Goal: Task Accomplishment & Management: Use online tool/utility

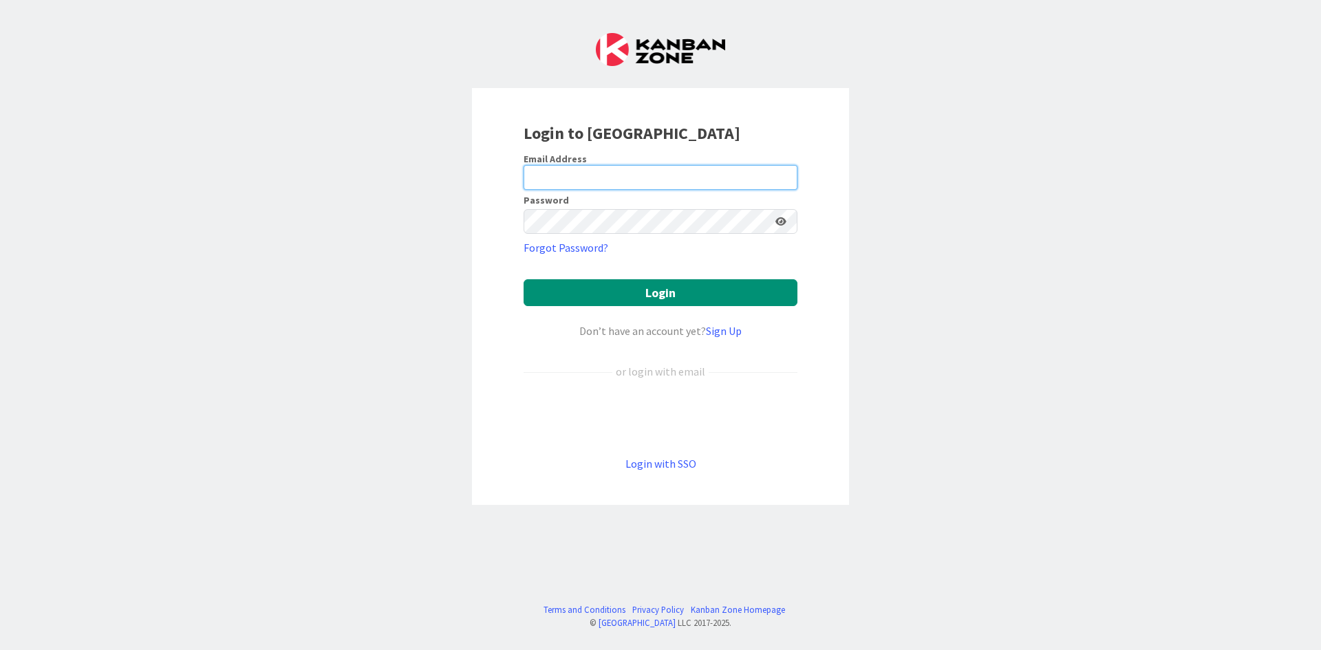
click at [676, 173] on input "email" at bounding box center [660, 177] width 274 height 25
type input "[EMAIL_ADDRESS][DOMAIN_NAME]"
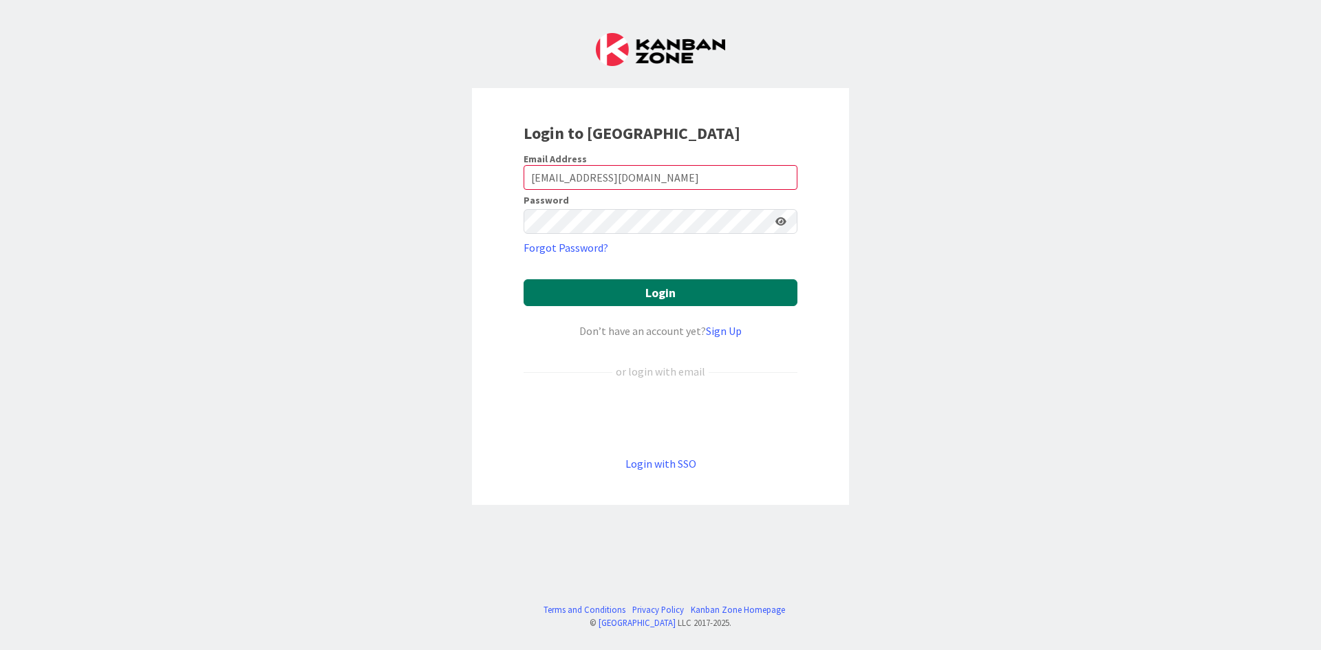
click at [706, 286] on button "Login" at bounding box center [660, 292] width 274 height 27
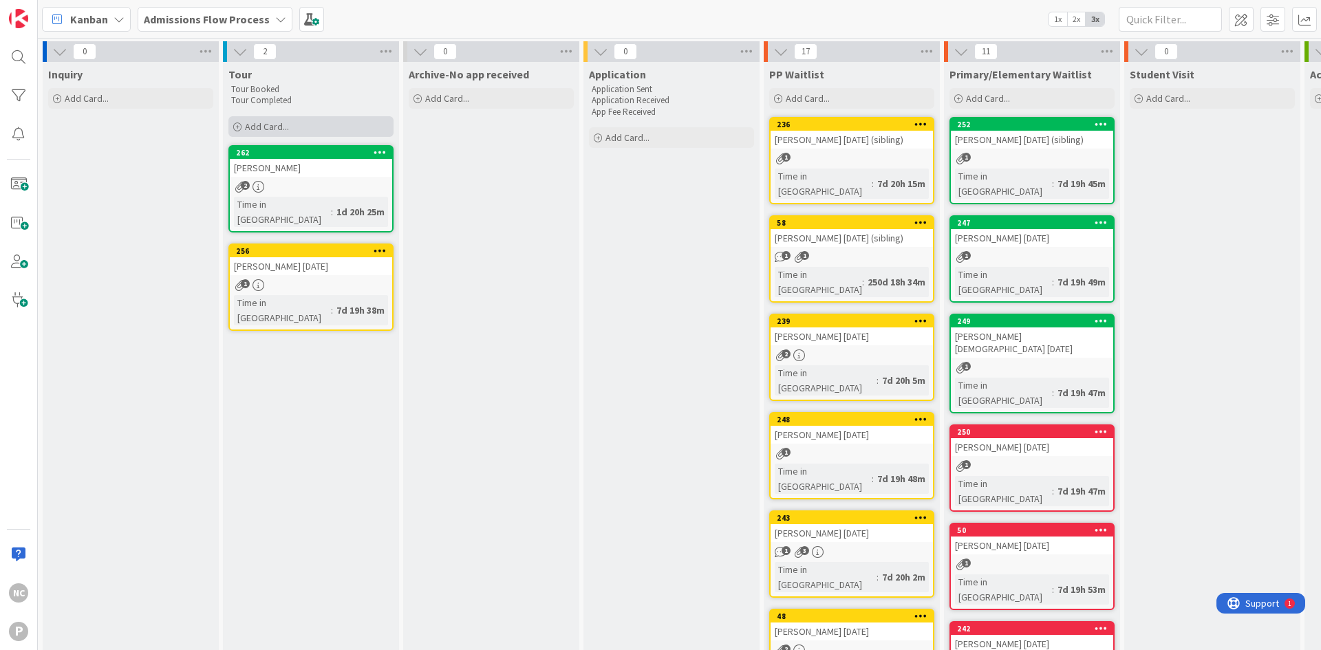
click at [299, 127] on div "Add Card..." at bounding box center [310, 126] width 165 height 21
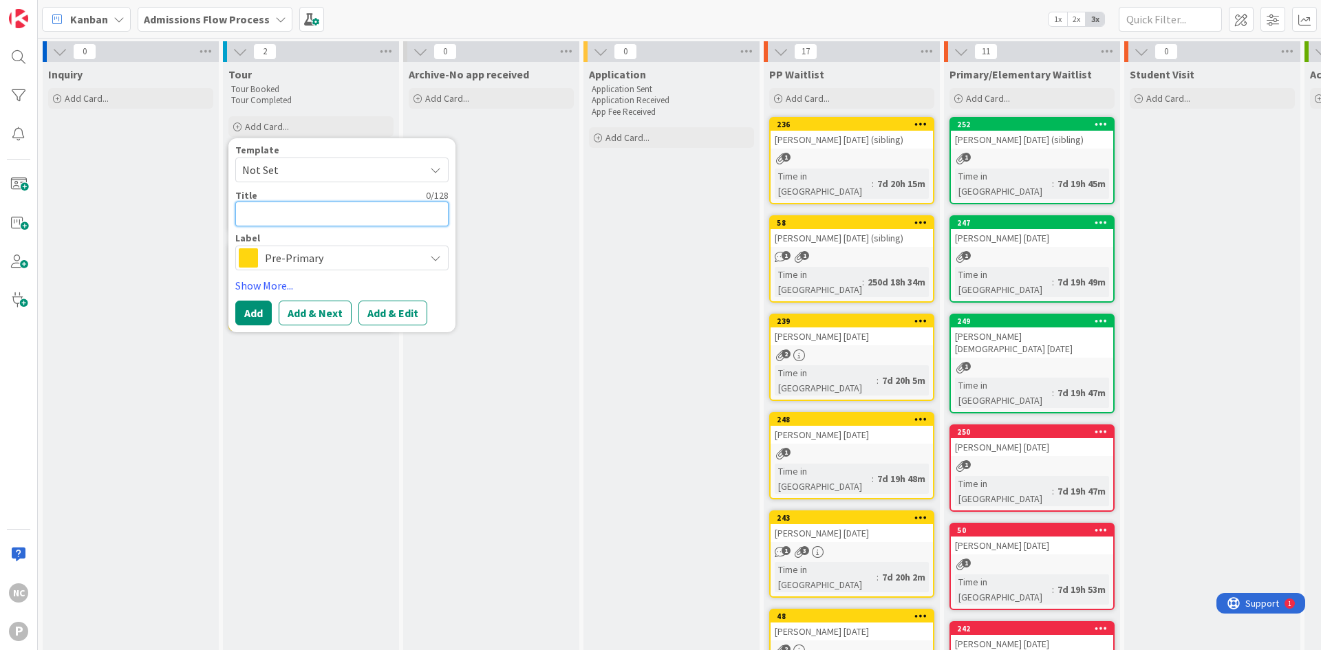
drag, startPoint x: 339, startPoint y: 204, endPoint x: 345, endPoint y: 208, distance: 7.4
click at [345, 207] on textarea at bounding box center [341, 214] width 213 height 25
type textarea "x"
type textarea "G"
type textarea "x"
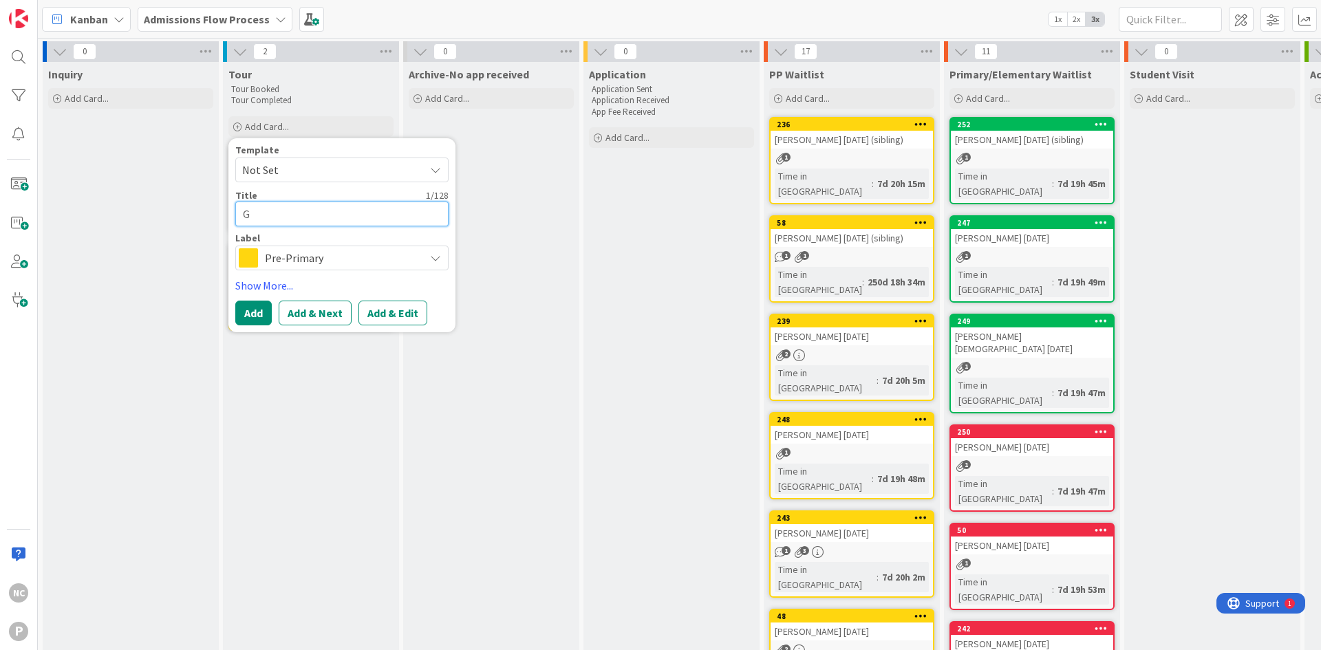
type textarea "Gr"
type textarea "x"
type textarea "Gre"
type textarea "x"
type textarea "Grec"
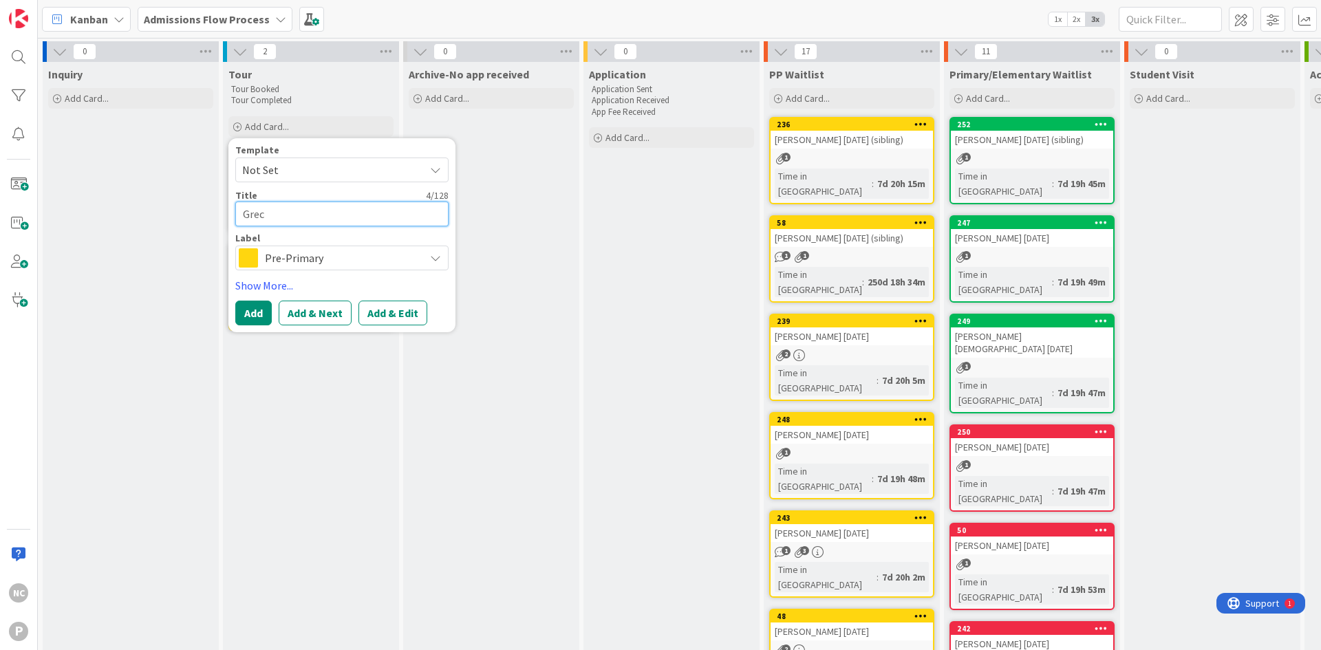
type textarea "x"
type textarea "Greci"
type textarea "x"
type textarea "[GEOGRAPHIC_DATA]"
type textarea "x"
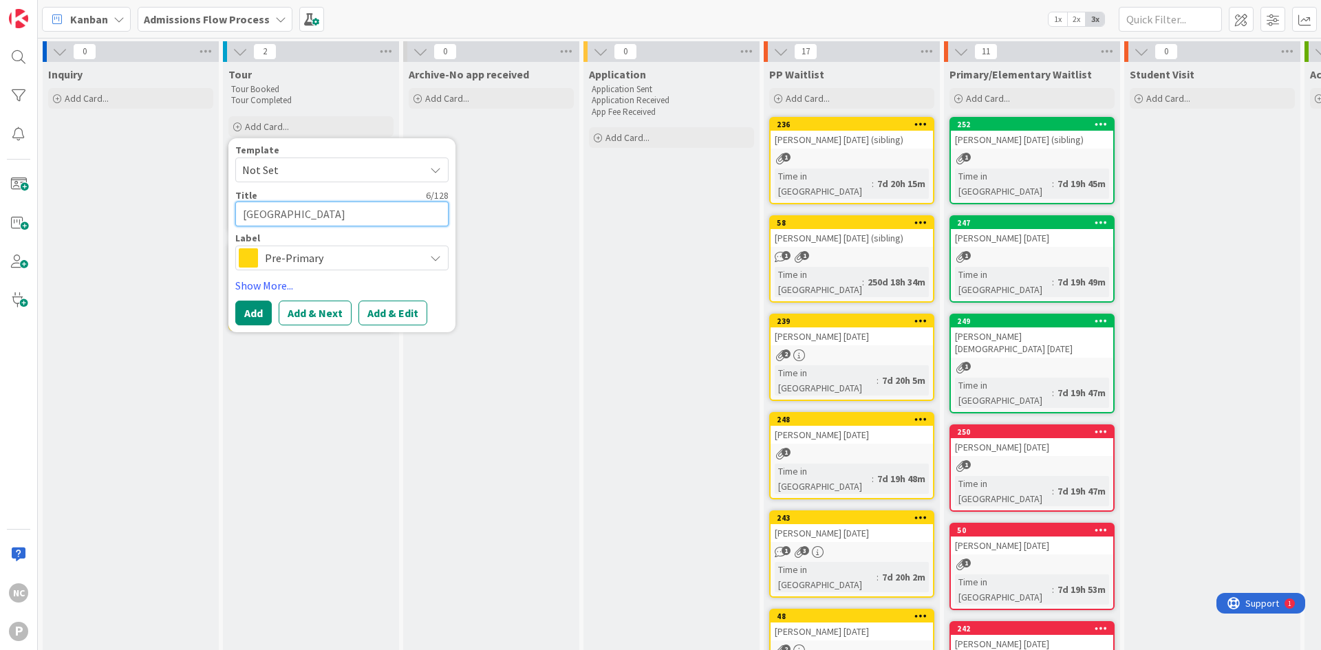
type textarea "[GEOGRAPHIC_DATA]"
type textarea "x"
type textarea "Grecia L"
type textarea "x"
type textarea "[PERSON_NAME]"
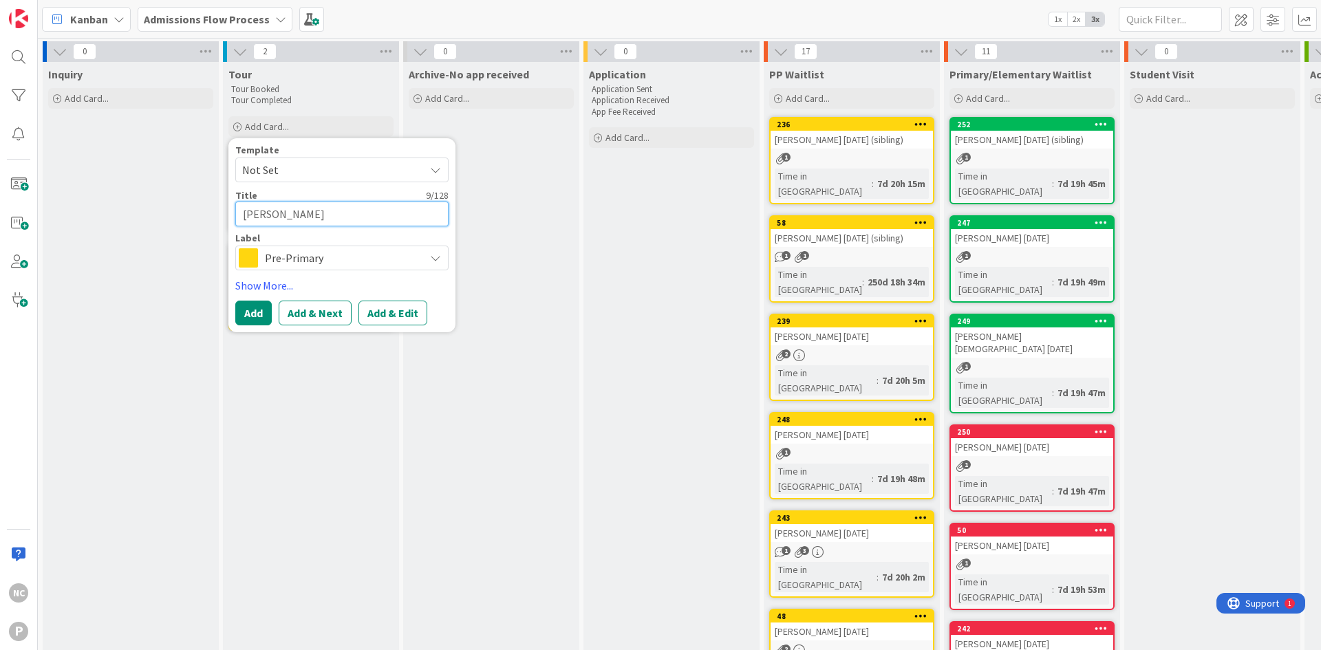
type textarea "x"
type textarea "[PERSON_NAME]"
type textarea "x"
type textarea "[PERSON_NAME]"
type textarea "x"
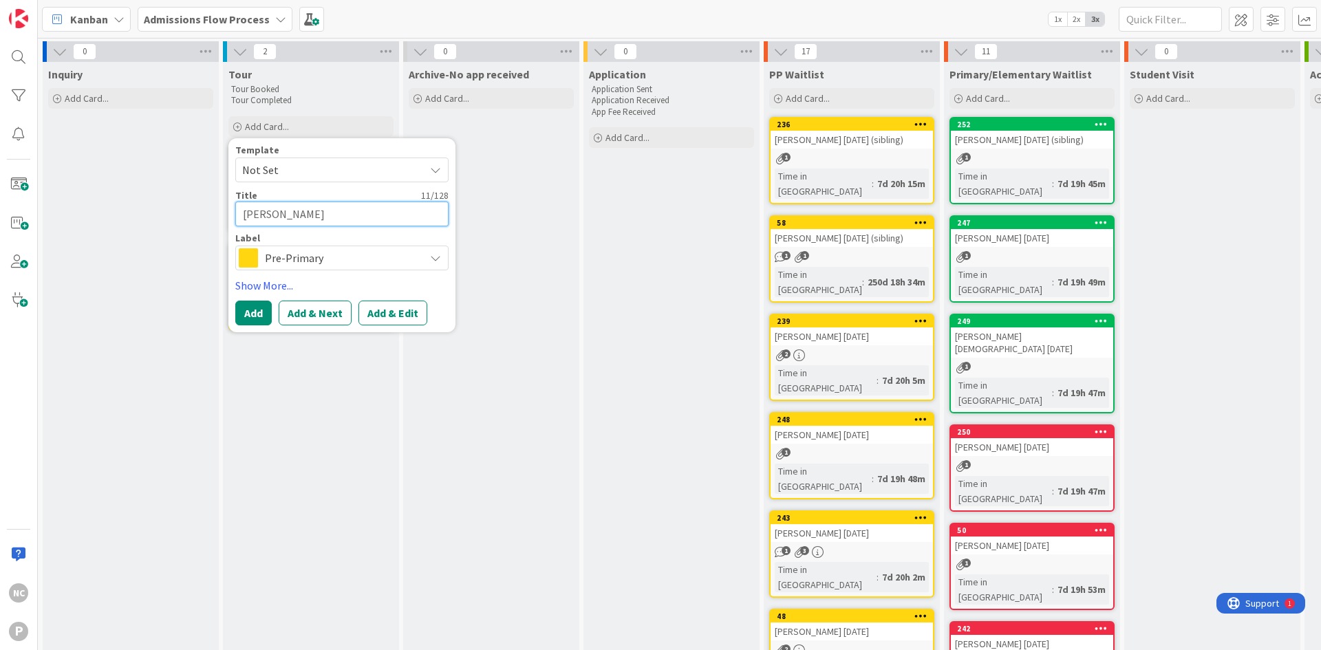
type textarea "[PERSON_NAME][DATE]"
type textarea "x"
type textarea "[PERSON_NAME][DATE]"
type textarea "x"
type textarea "[PERSON_NAME][DATE] 1"
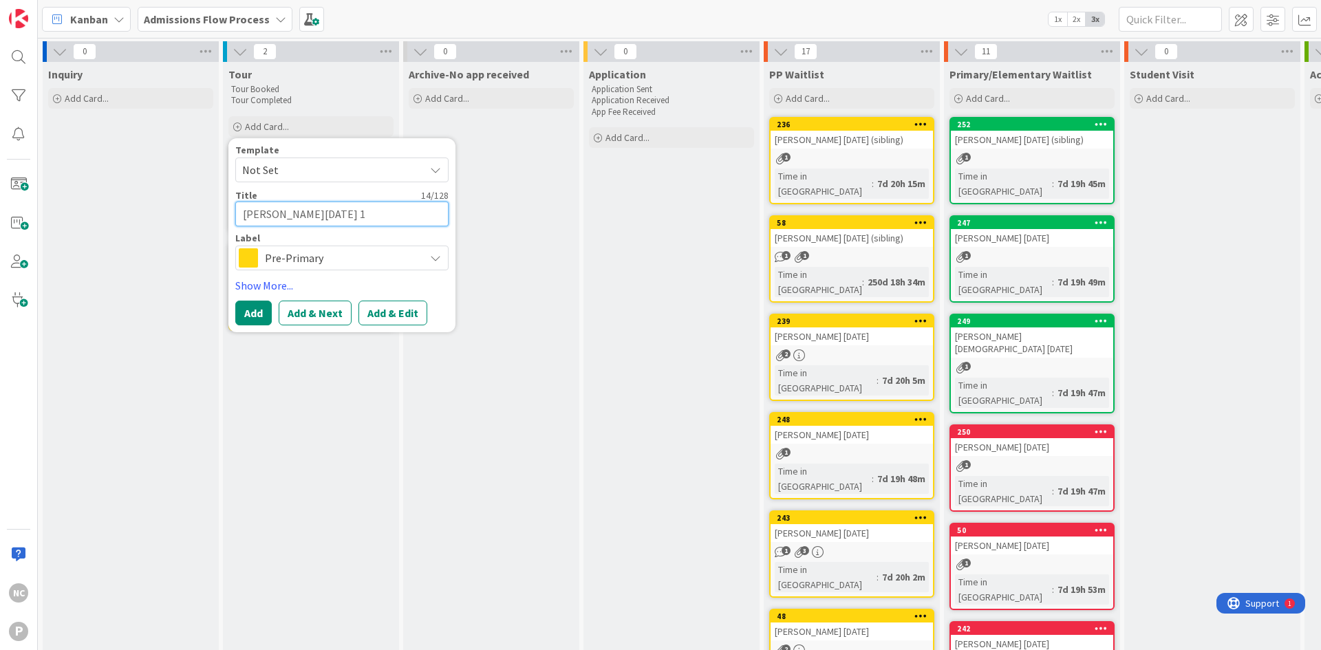
type textarea "x"
type textarea "[PERSON_NAME][DATE] 1/"
type textarea "x"
type textarea "[PERSON_NAME][DATE] 1/2"
type textarea "x"
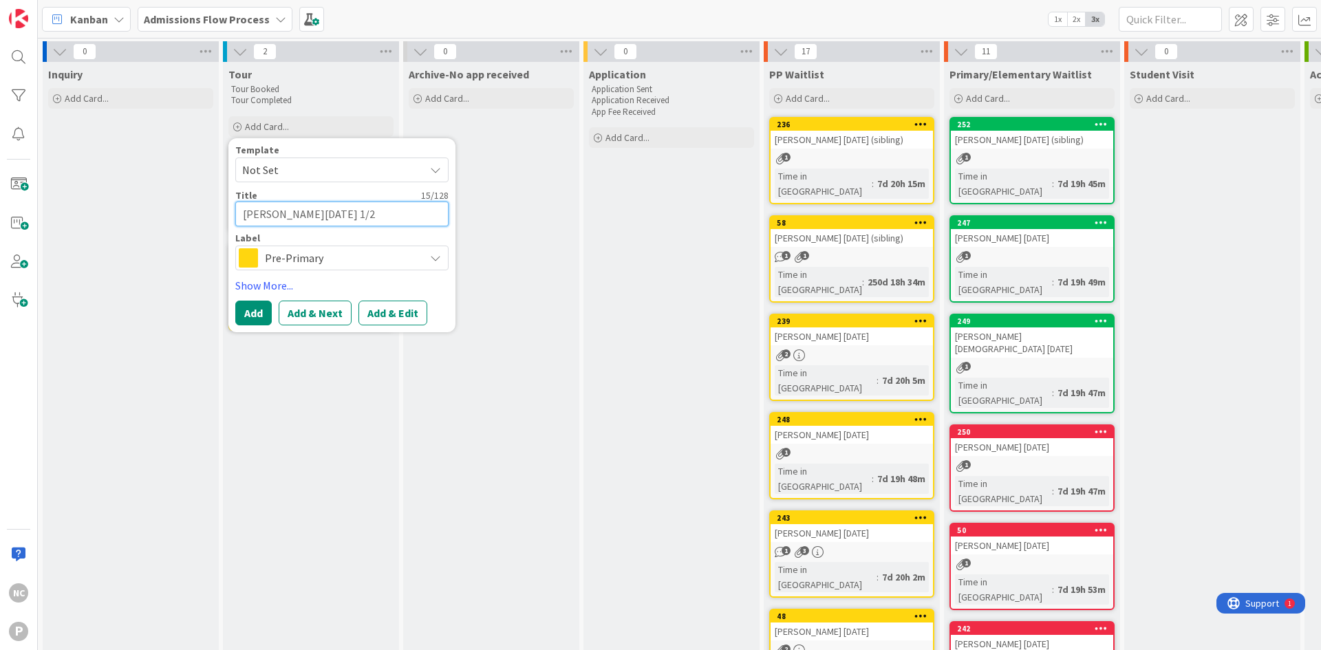
type textarea "[PERSON_NAME][DATE] 1/20"
type textarea "x"
type textarea "[PERSON_NAME][DATE] 1/20/"
type textarea "x"
type textarea "[PERSON_NAME][DATE] 1/20/2"
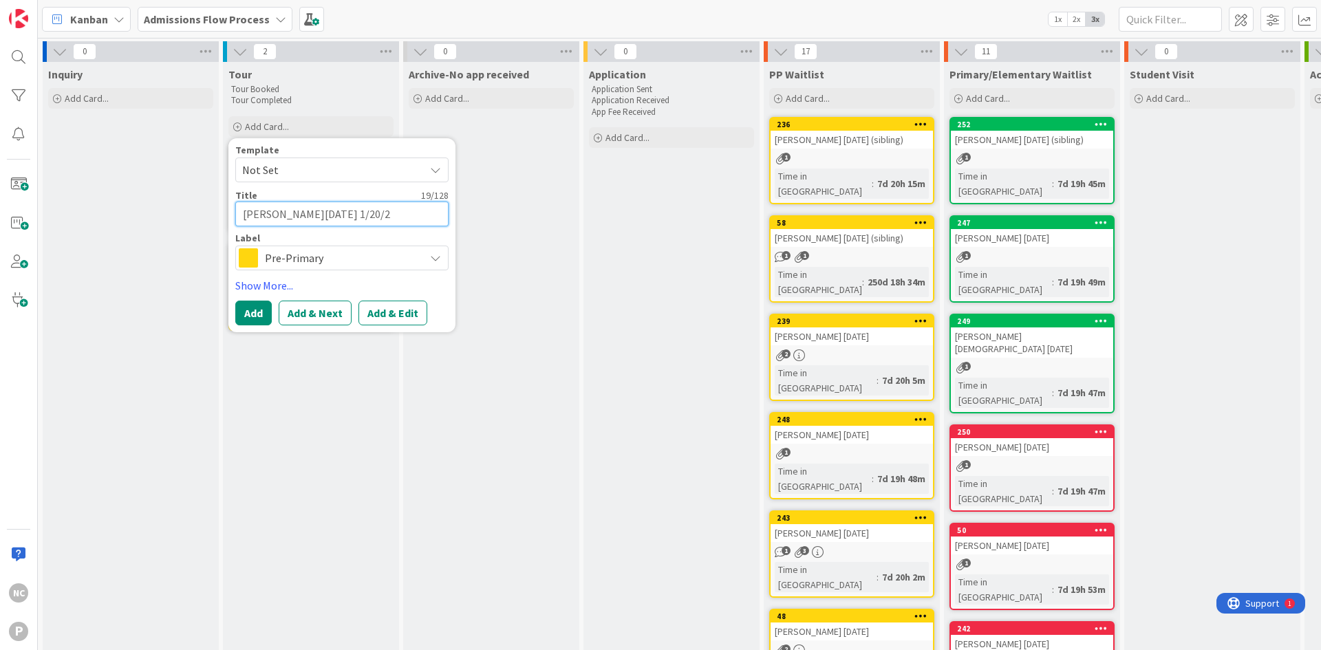
type textarea "x"
type textarea "[PERSON_NAME][DATE] [DATE]"
click at [301, 255] on span "Pre-Primary" at bounding box center [341, 257] width 153 height 19
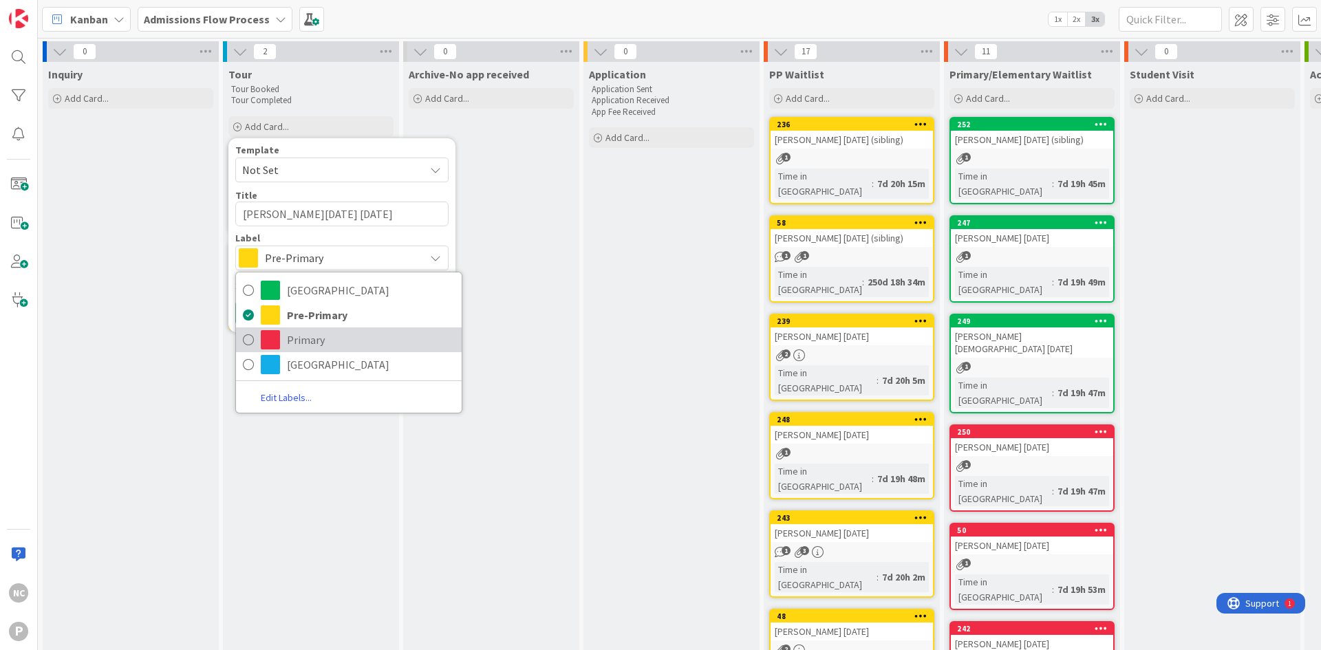
click at [314, 343] on span "Primary" at bounding box center [371, 339] width 168 height 21
type textarea "x"
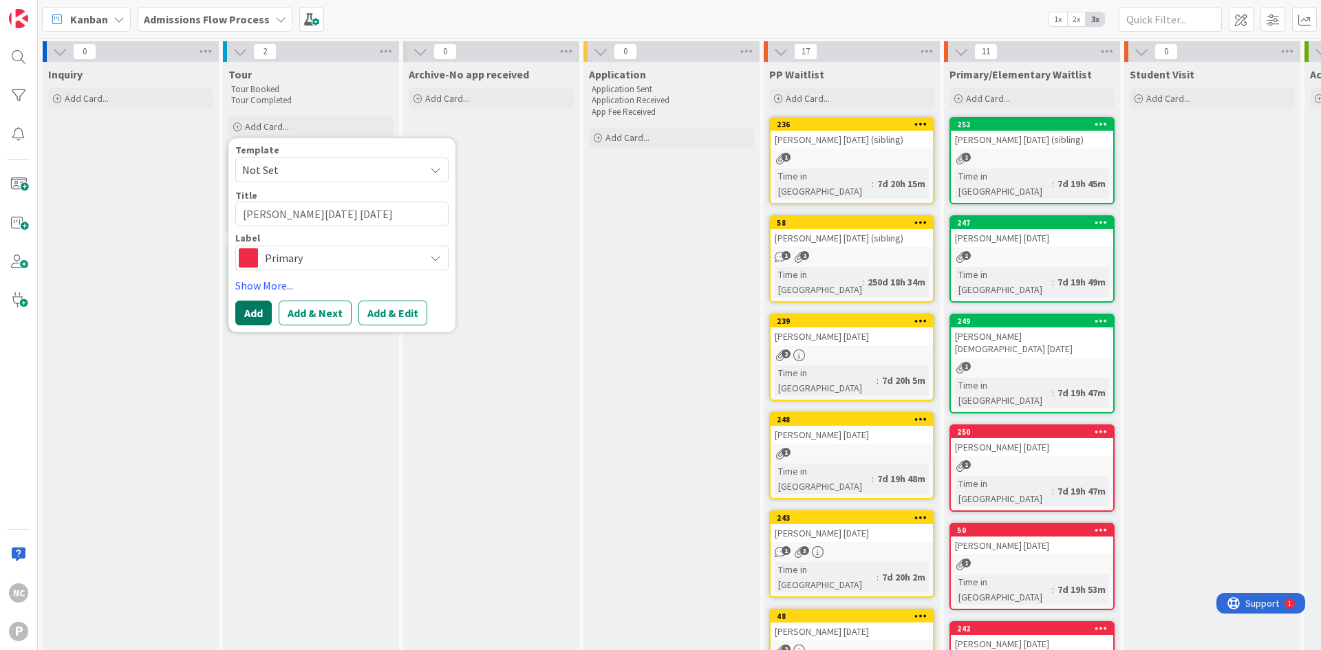
click at [248, 318] on button "Add" at bounding box center [253, 313] width 36 height 25
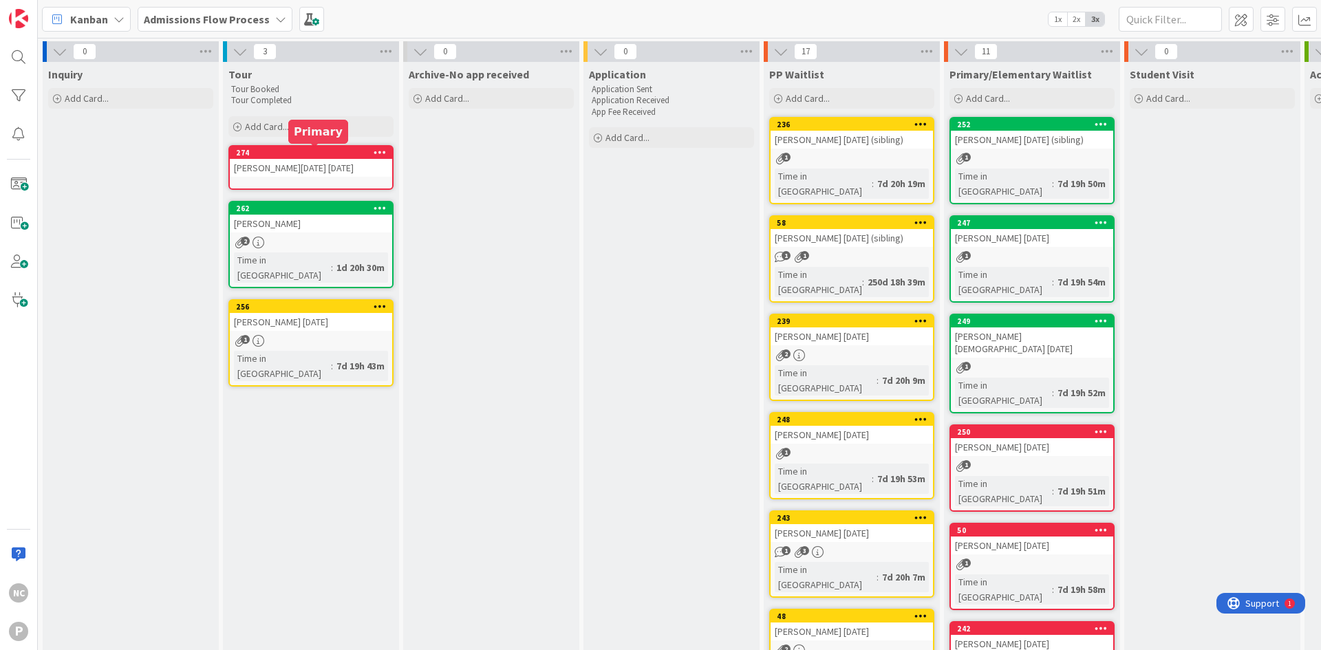
click at [315, 155] on div "274" at bounding box center [314, 153] width 156 height 10
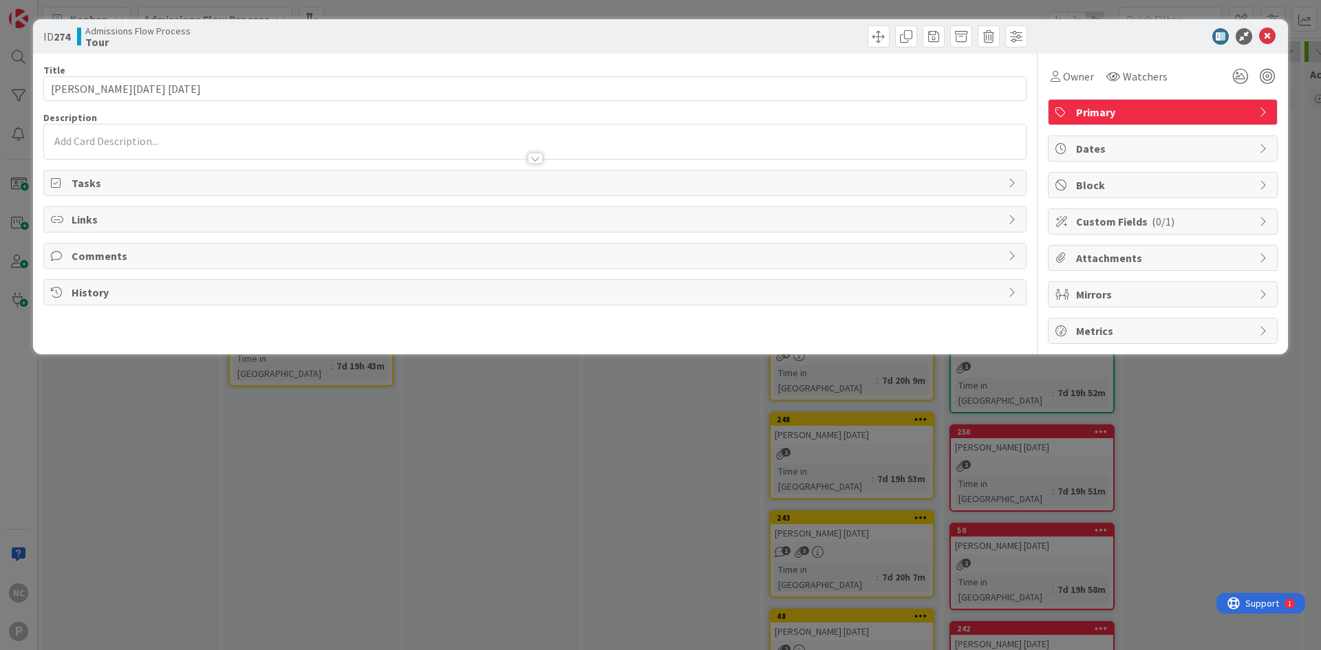
click at [196, 136] on p at bounding box center [535, 141] width 968 height 16
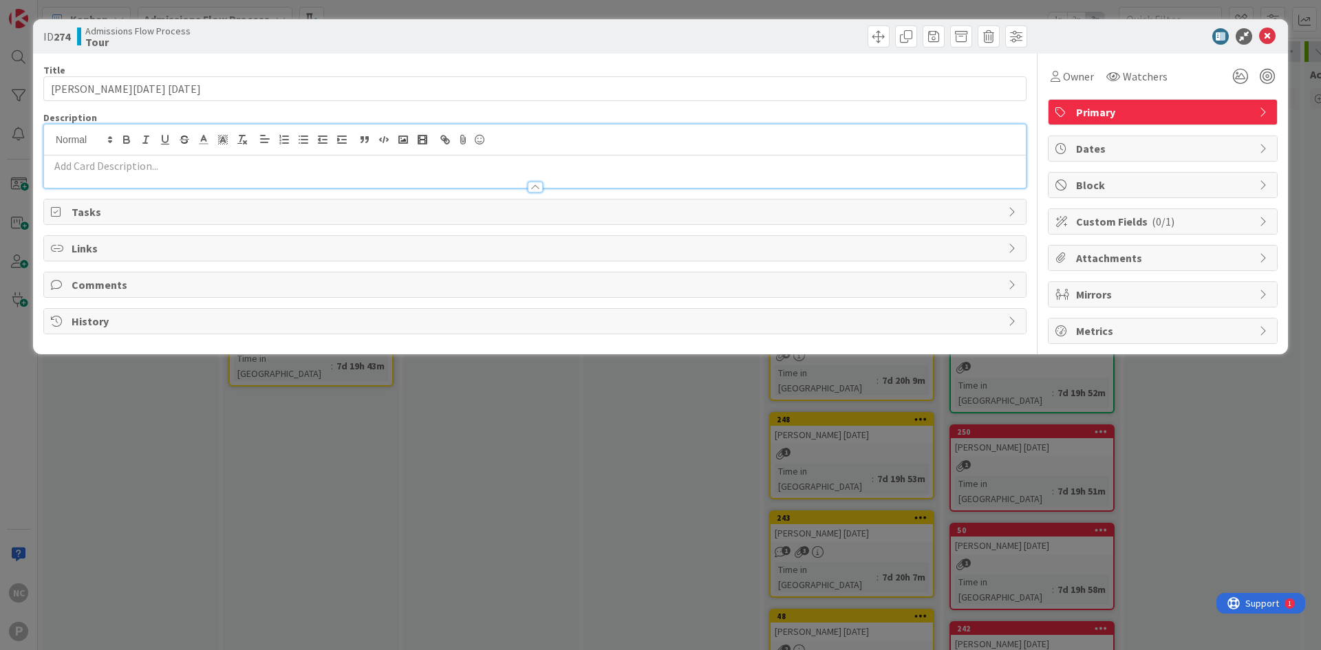
click at [171, 168] on p at bounding box center [535, 166] width 968 height 16
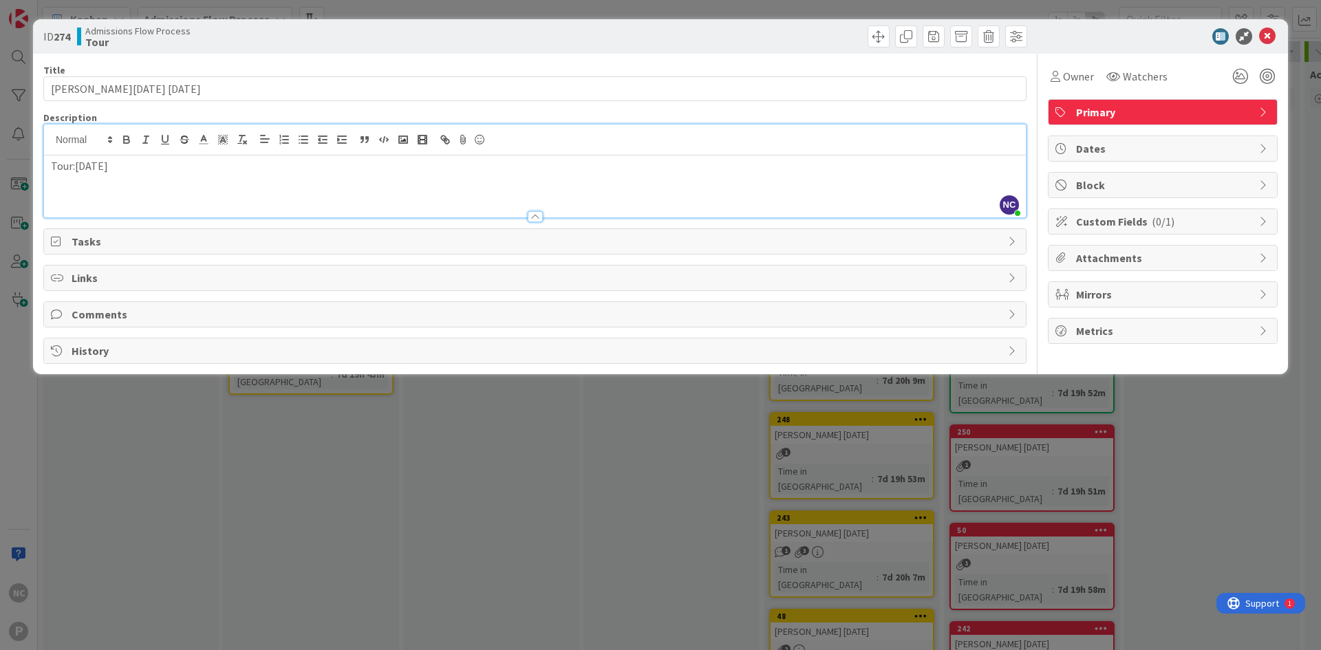
click at [74, 169] on p "Tour:[DATE]" at bounding box center [535, 166] width 968 height 16
click at [61, 169] on p "Tour: [DATE]" at bounding box center [535, 166] width 968 height 16
click at [193, 177] on div "Tour : [DATE]" at bounding box center [534, 186] width 981 height 62
click at [1122, 267] on div "Attachments" at bounding box center [1162, 258] width 228 height 25
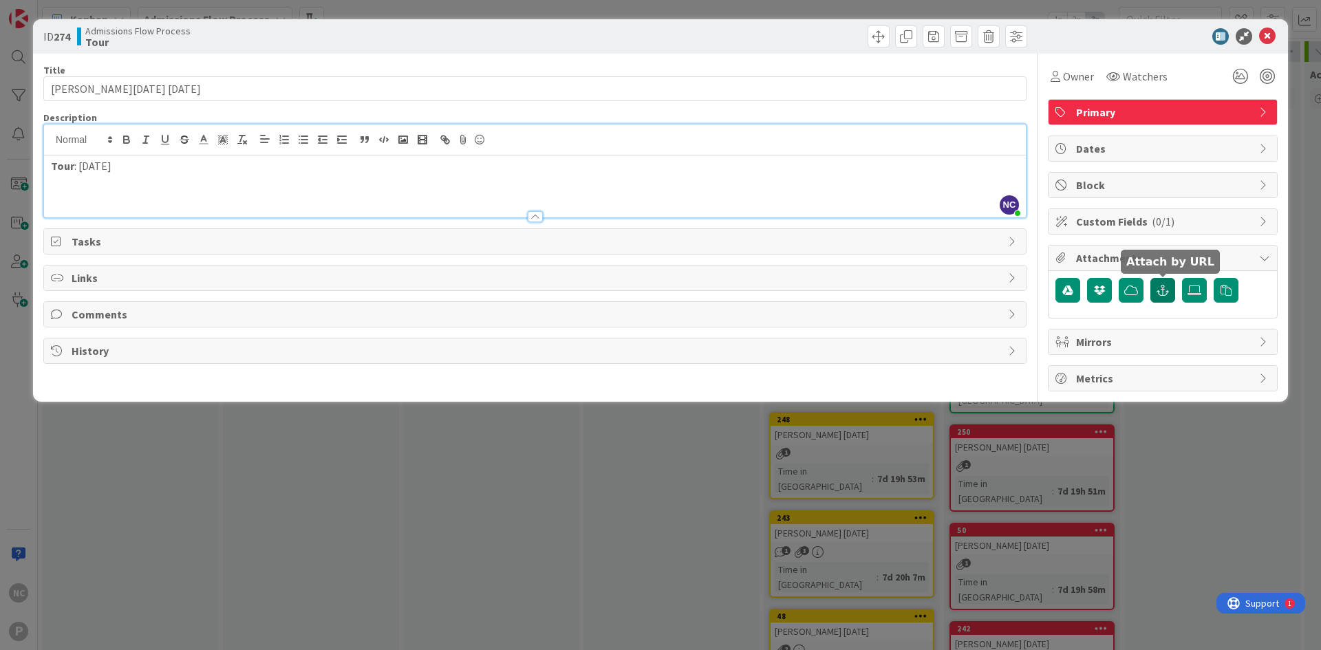
click at [1167, 288] on icon "button" at bounding box center [1162, 290] width 12 height 11
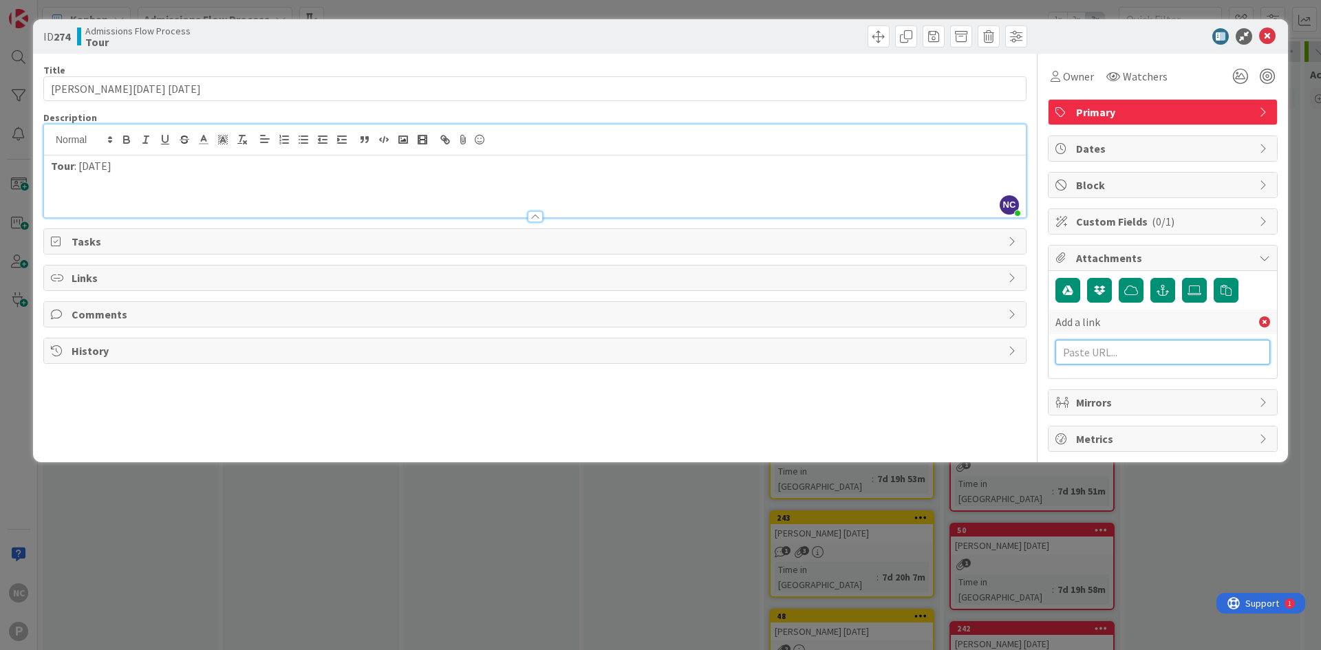
click at [1128, 360] on input "text" at bounding box center [1162, 352] width 215 height 25
paste input "[URL][DOMAIN_NAME][EMAIL_ADDRESS][DOMAIN_NAME]"
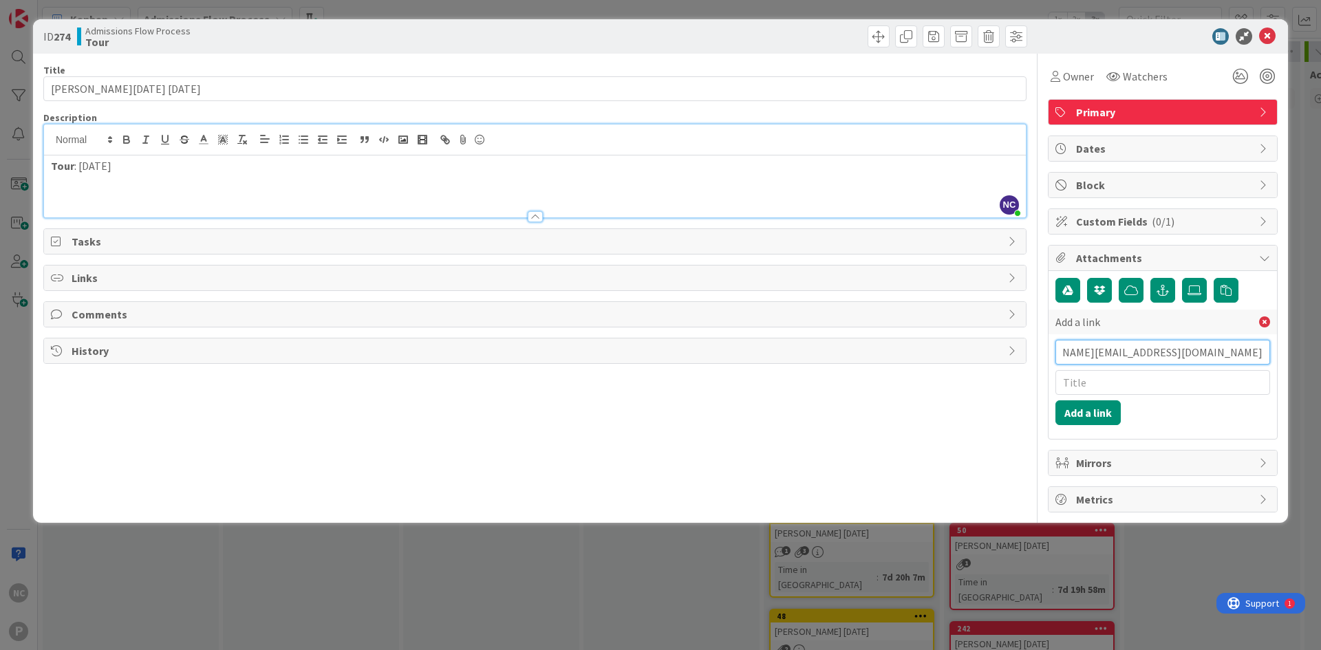
type input "[URL][DOMAIN_NAME][EMAIL_ADDRESS][DOMAIN_NAME]"
click at [1105, 381] on input "text" at bounding box center [1162, 382] width 215 height 25
type input "Tour Booking"
click at [1094, 415] on button "Add a link" at bounding box center [1087, 412] width 65 height 25
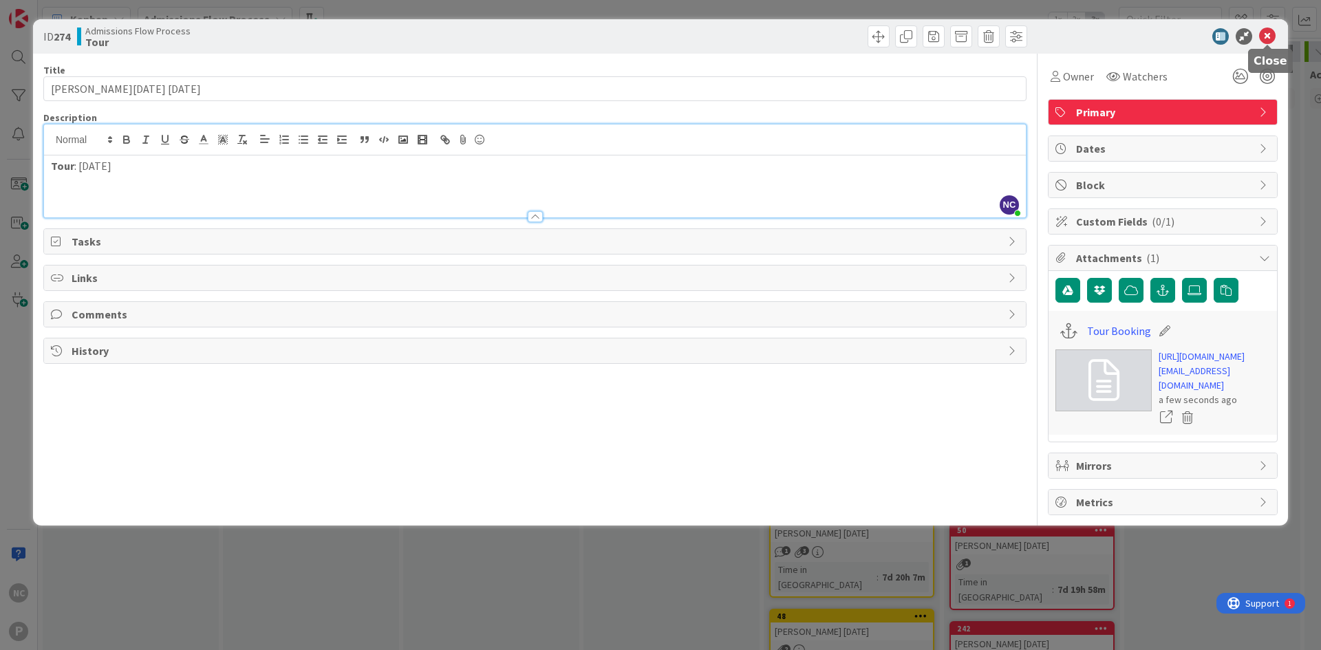
drag, startPoint x: 1281, startPoint y: 33, endPoint x: 1255, endPoint y: 38, distance: 26.6
click at [1281, 33] on div "ID 274 Admissions Flow Process Tour" at bounding box center [660, 36] width 1255 height 34
click at [1268, 34] on icon at bounding box center [1267, 36] width 17 height 17
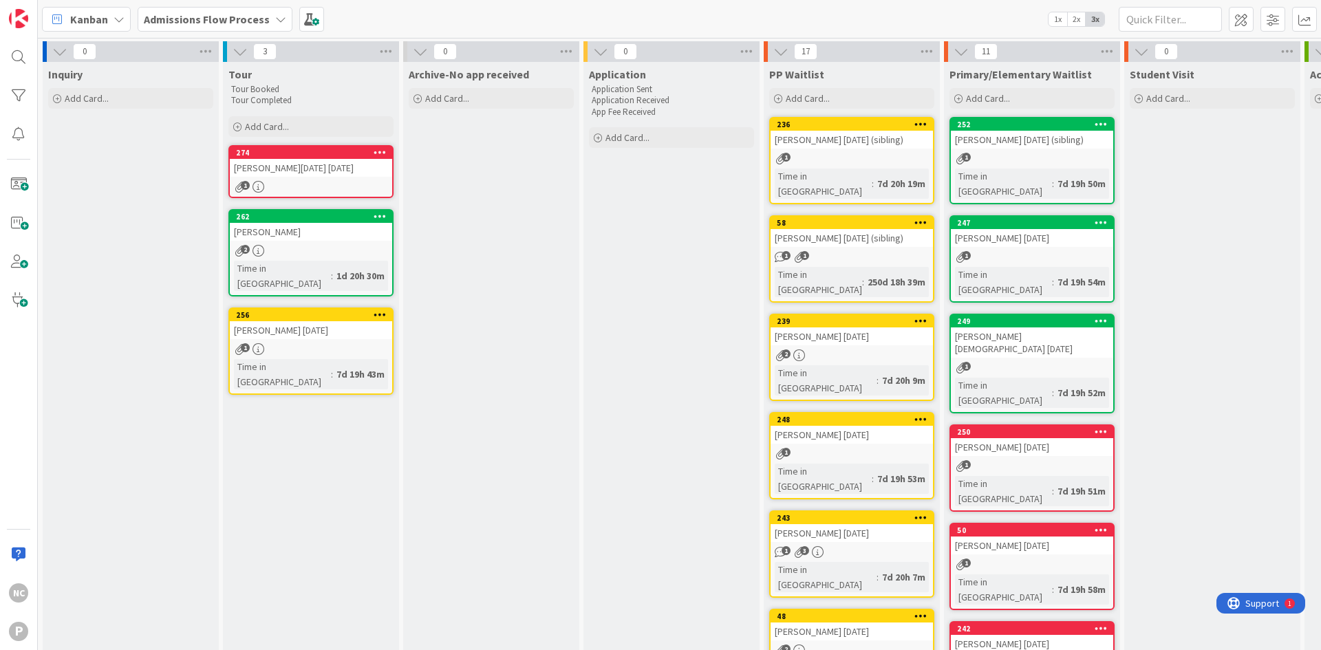
click at [248, 19] on b "Admissions Flow Process" at bounding box center [207, 19] width 126 height 14
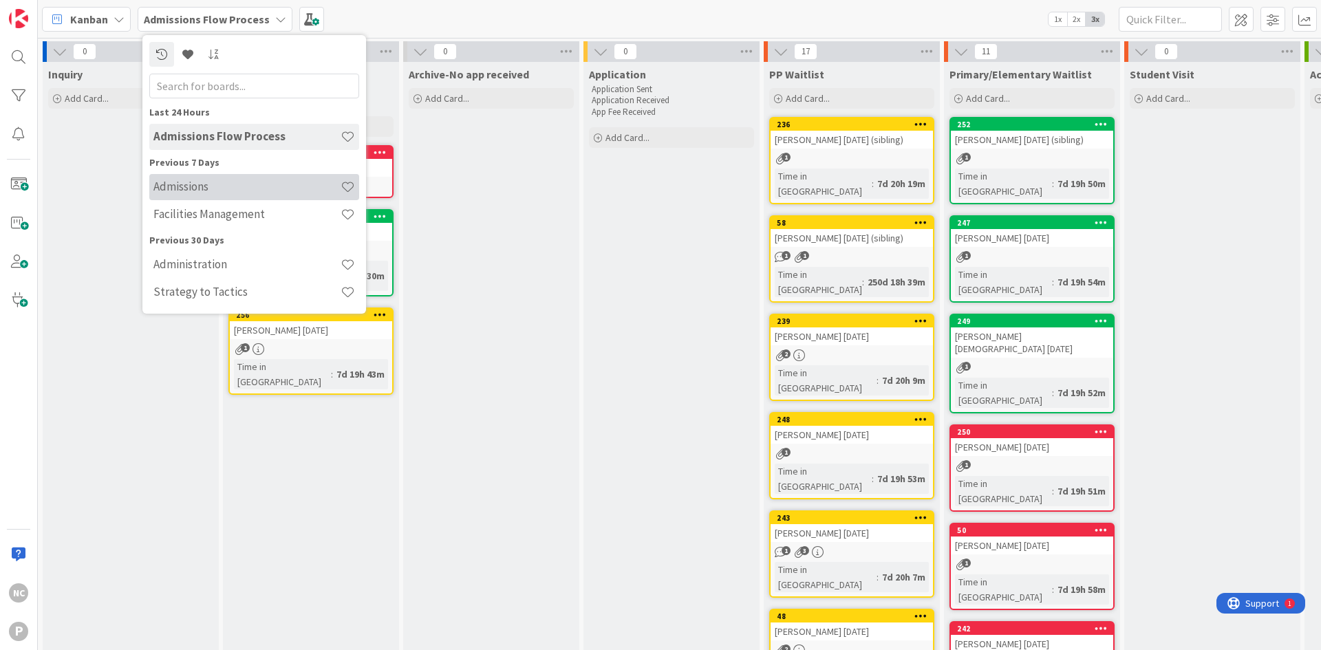
click at [246, 177] on div "Admissions" at bounding box center [254, 187] width 210 height 26
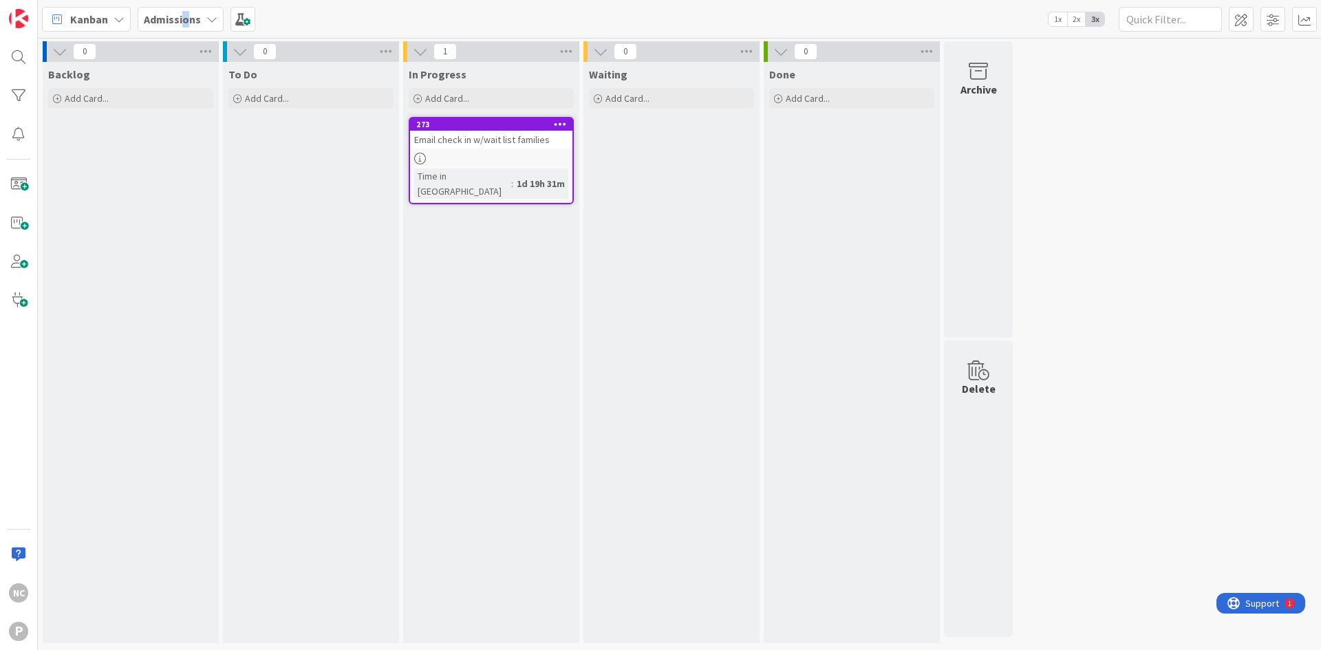
click at [184, 19] on b "Admissions" at bounding box center [172, 19] width 57 height 14
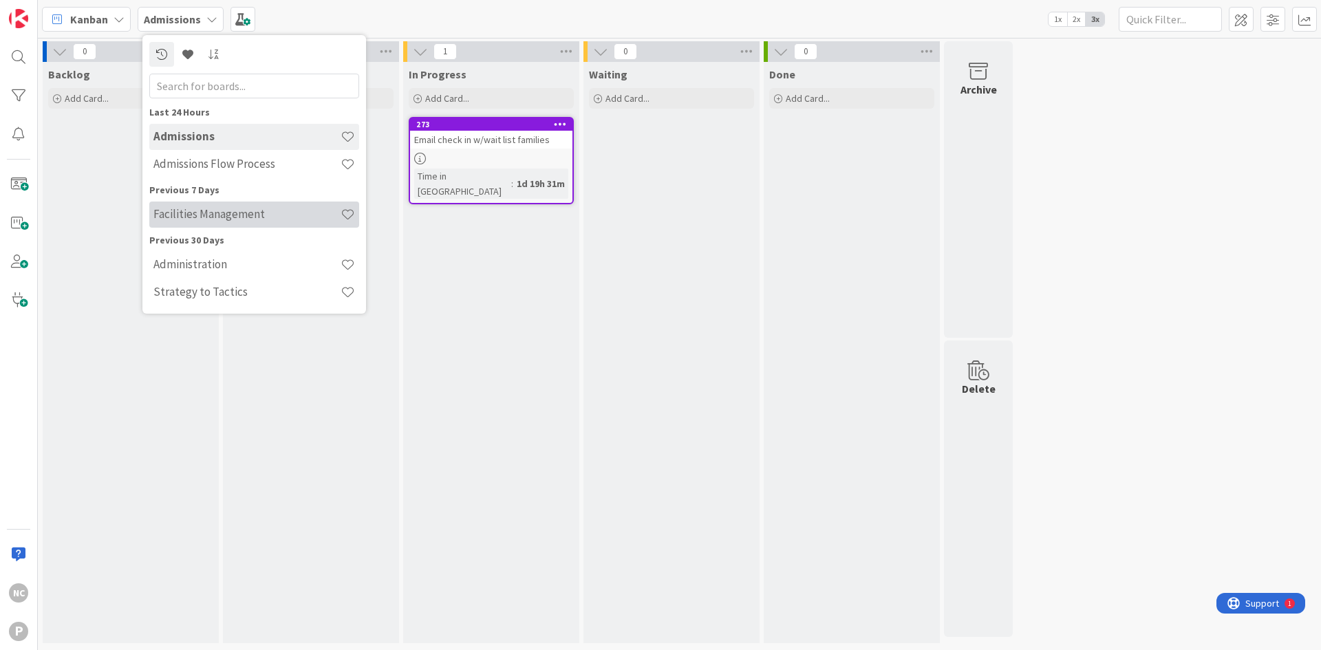
click at [206, 219] on h4 "Facilities Management" at bounding box center [246, 214] width 187 height 14
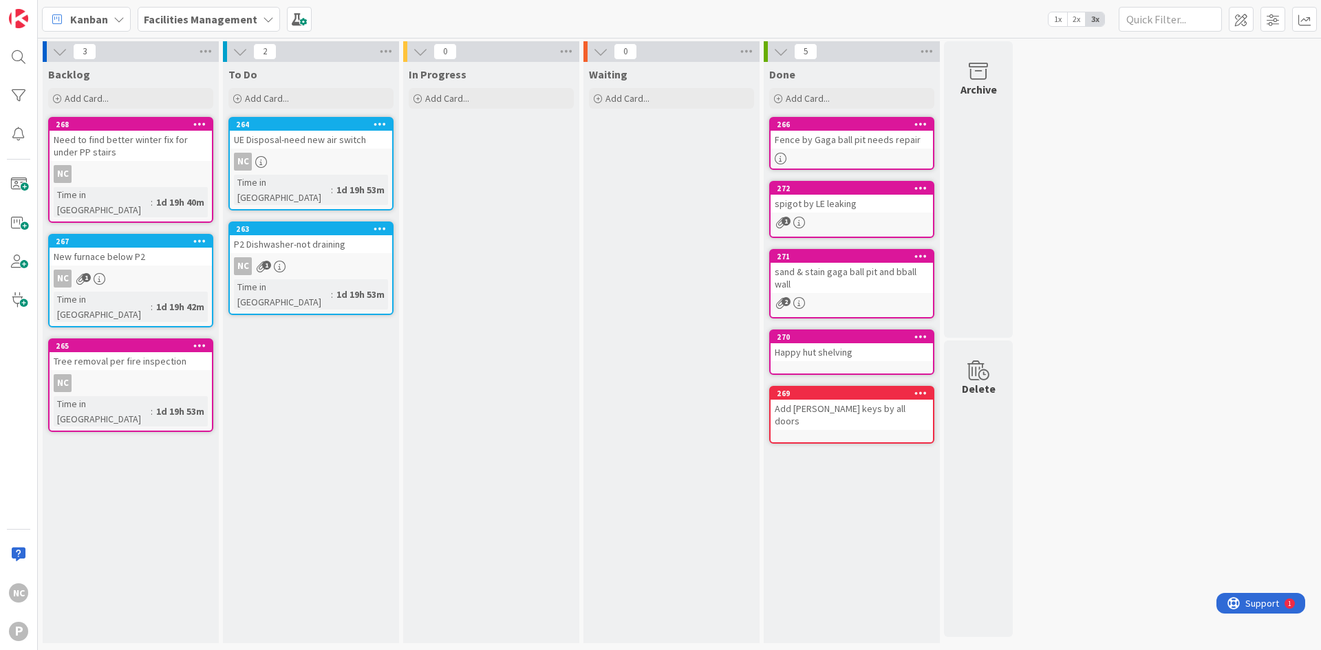
click at [248, 383] on div "To Do Add Card... 264 UE Disposal-need new air switch NC Time in [GEOGRAPHIC_DA…" at bounding box center [311, 352] width 176 height 581
click at [131, 105] on div "Add Card..." at bounding box center [130, 98] width 165 height 21
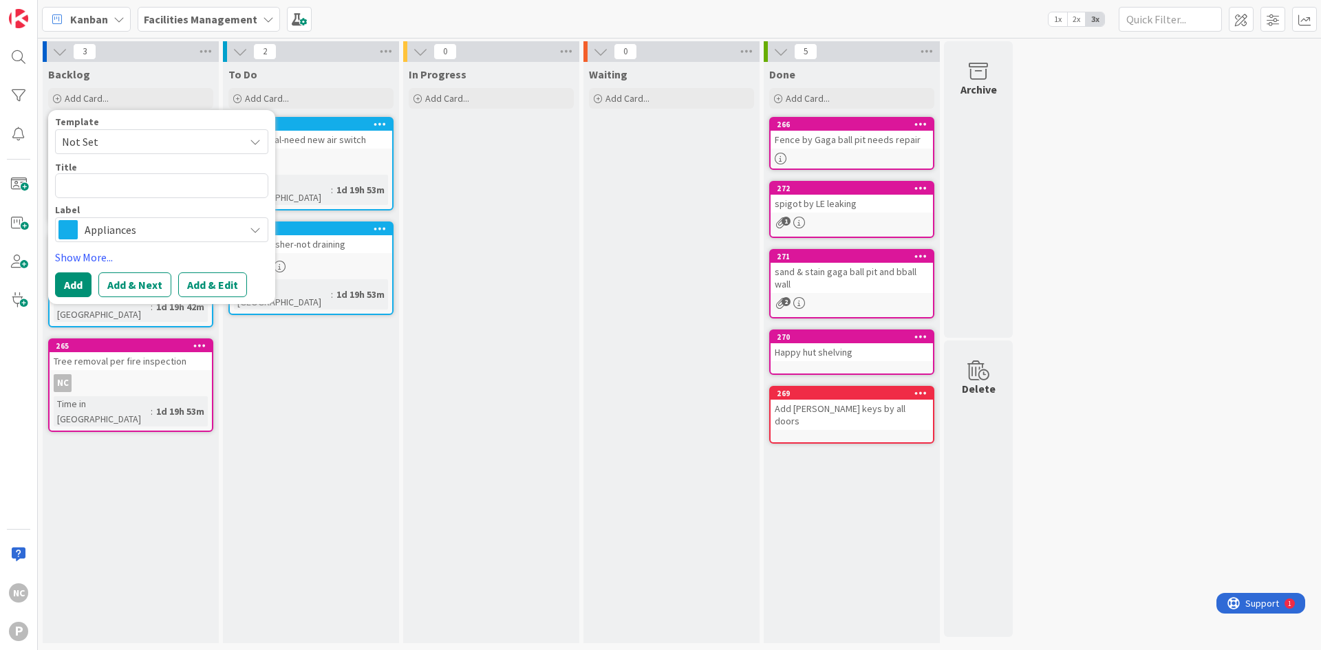
type textarea "x"
type textarea "G"
type textarea "x"
type textarea "Gu"
type textarea "x"
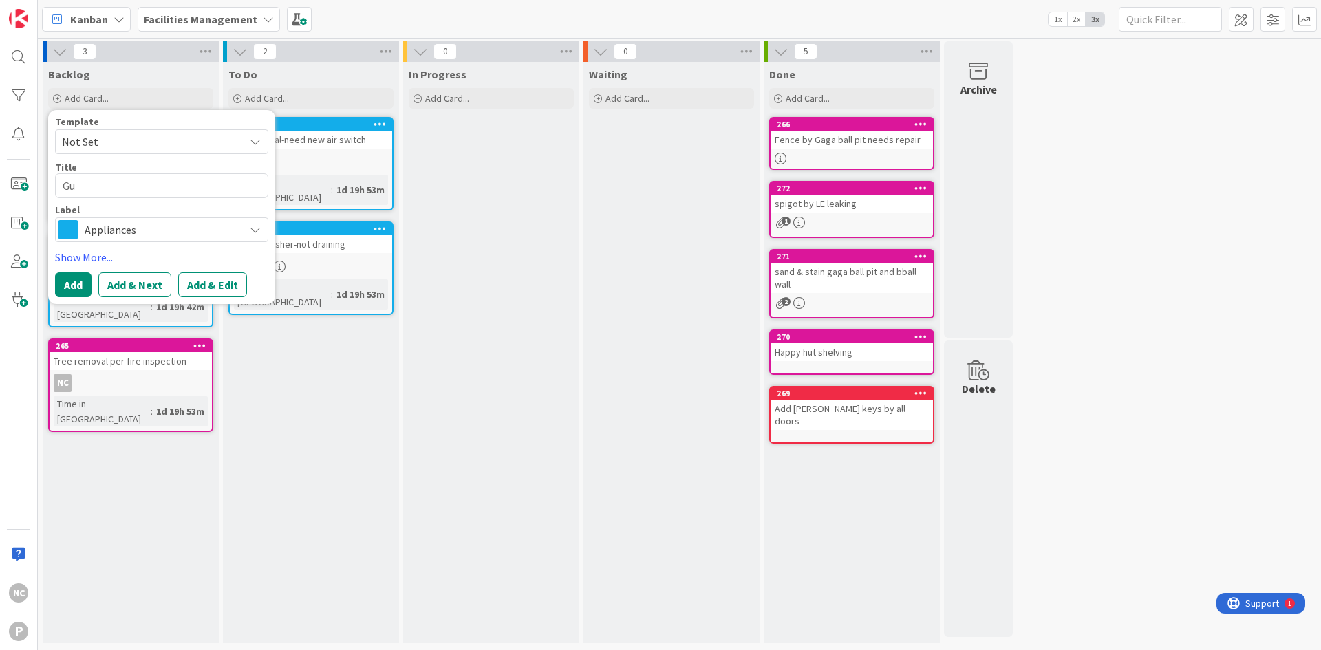
type textarea "Gut"
type textarea "x"
type textarea "[PERSON_NAME]"
type textarea "x"
type textarea "[PERSON_NAME]"
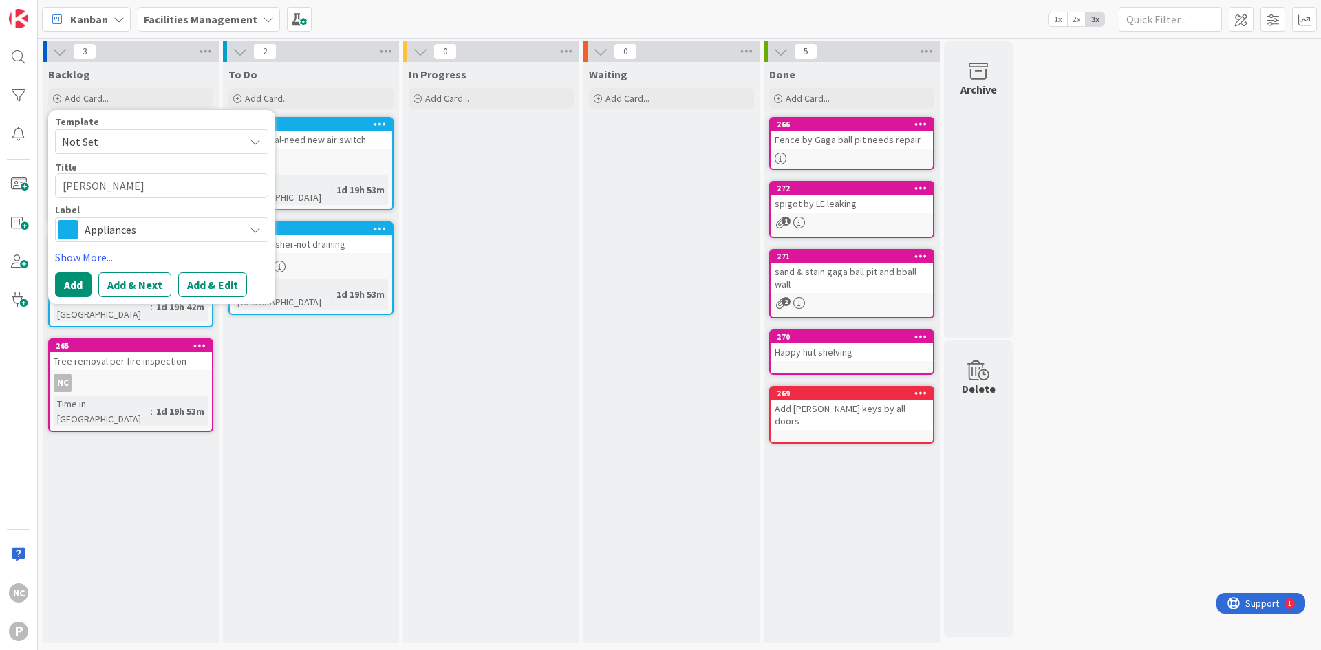
type textarea "x"
type textarea "Gutter"
type textarea "x"
type textarea "Gutter"
type textarea "x"
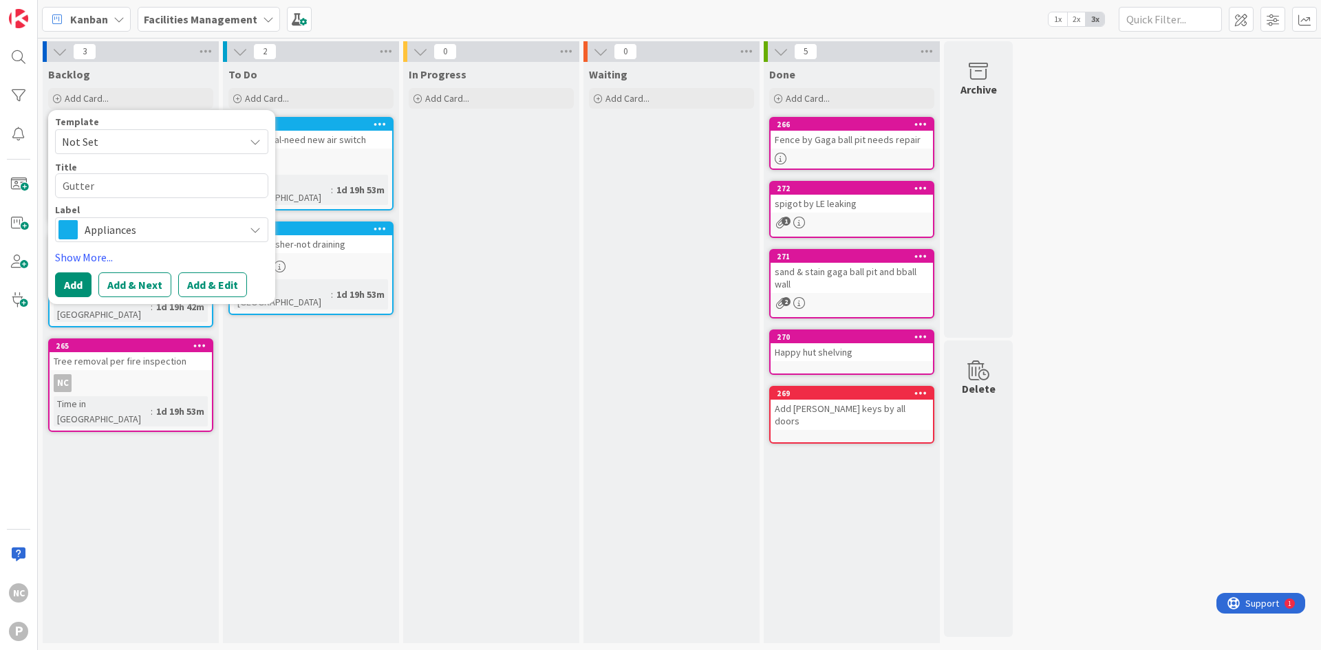
type textarea "Gutter b"
type textarea "x"
type textarea "Gutter by"
type textarea "x"
type textarea "Gutter by"
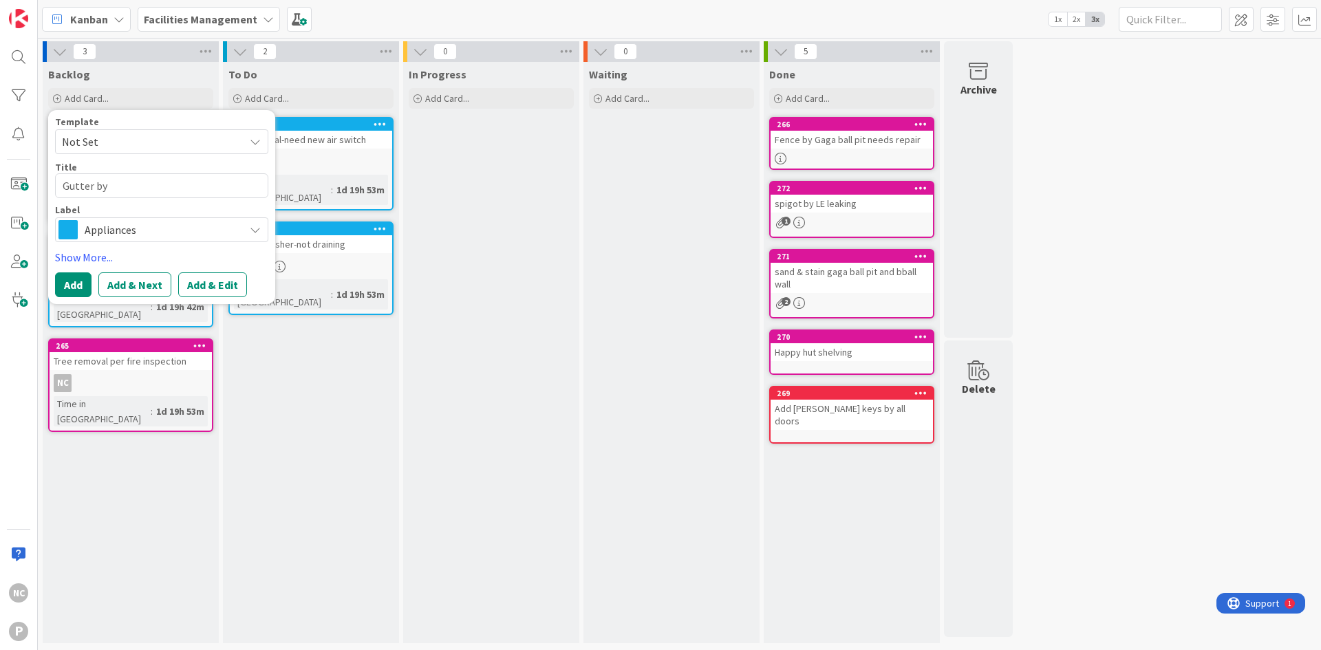
type textarea "x"
type textarea "Gutter by L"
type textarea "x"
type textarea "Gutter by LE"
type textarea "x"
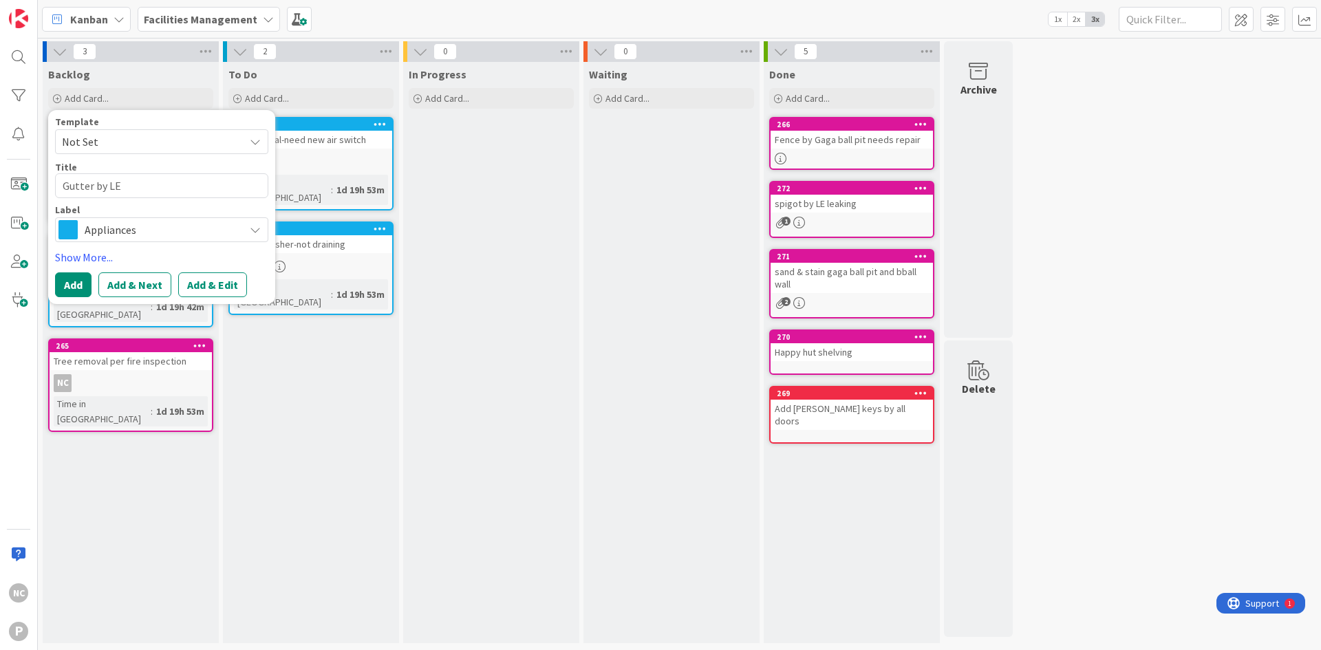
type textarea "Gutter by LE"
type textarea "x"
type textarea "Gutter by LE t"
type textarea "x"
type textarea "Gutter by LE tr"
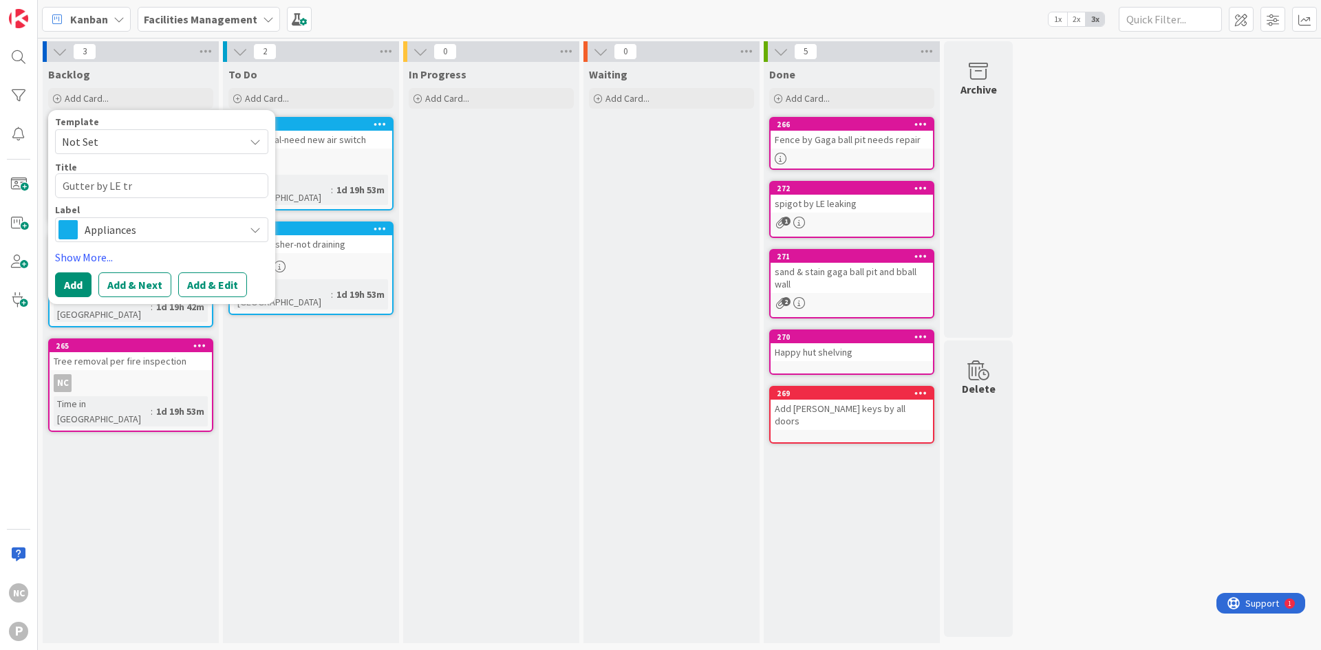
type textarea "x"
type textarea "Gutter by LE tre"
type textarea "x"
type textarea "Gutter by LE tree"
type textarea "x"
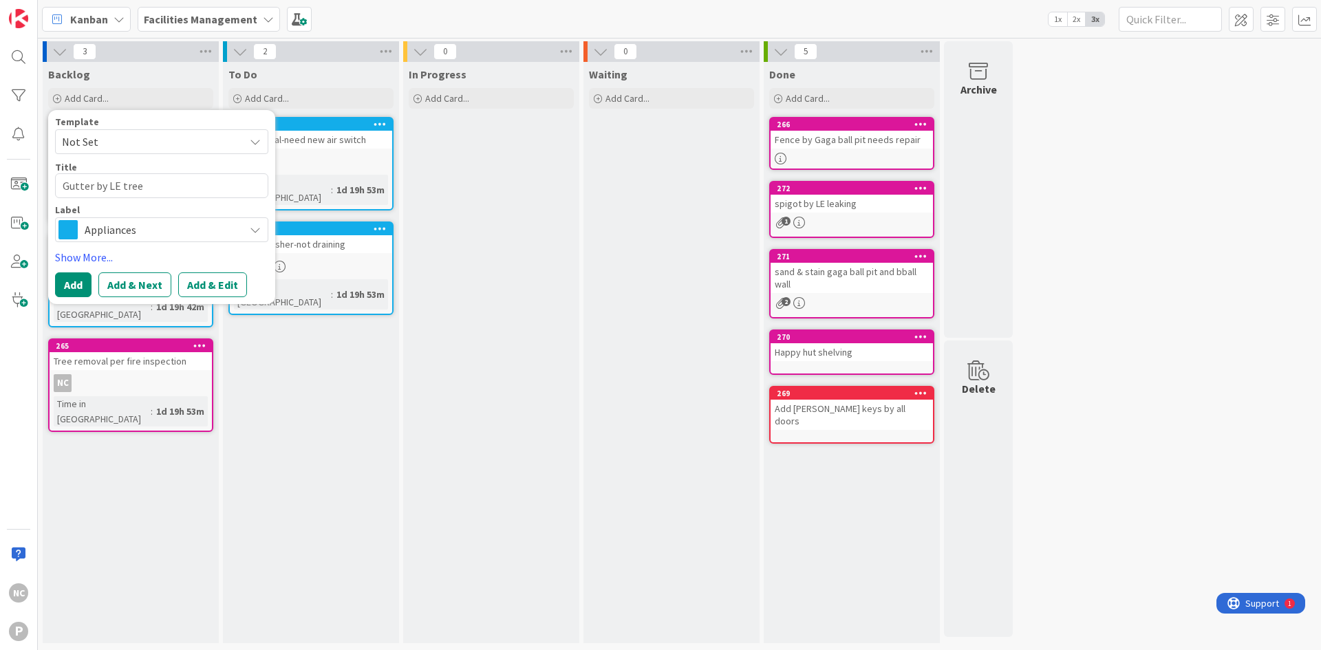
type textarea "Gutter by LE tree"
type textarea "x"
type textarea "Gutter by LE tree g"
type textarea "x"
type textarea "Gutter by LE tree"
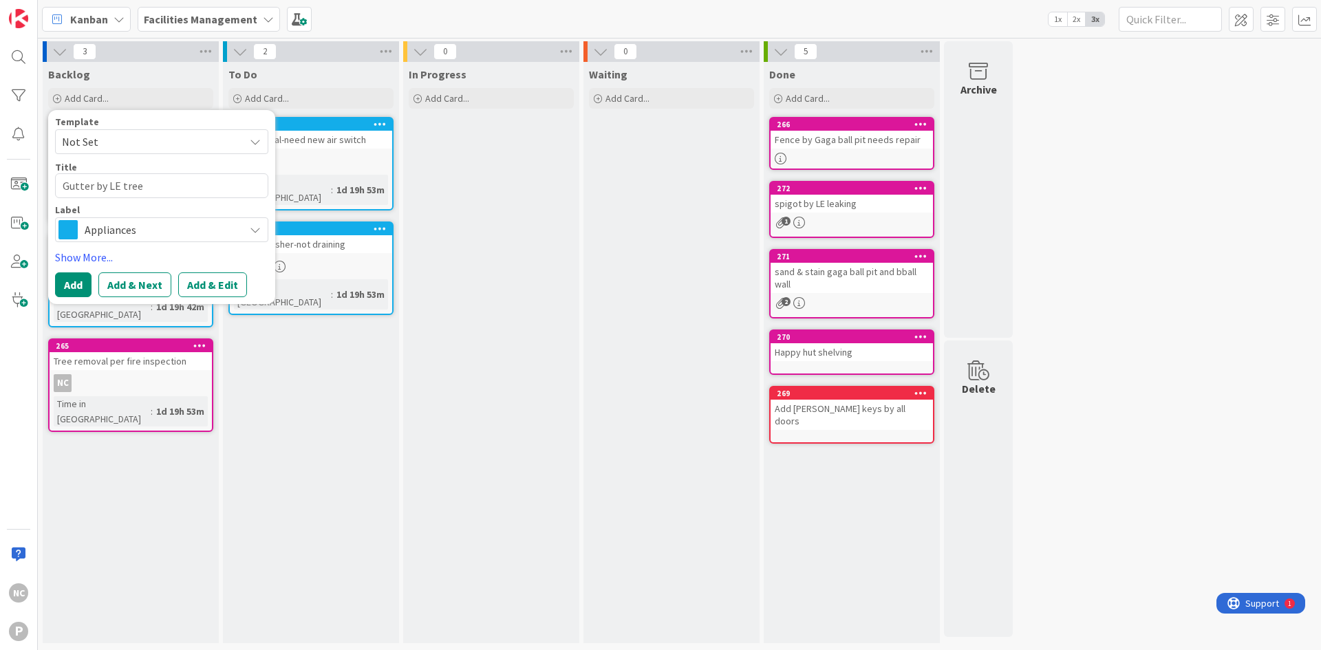
type textarea "x"
type textarea "Gutter by LE tree c"
type textarea "x"
type textarea "Gutter by LE tree cl"
type textarea "x"
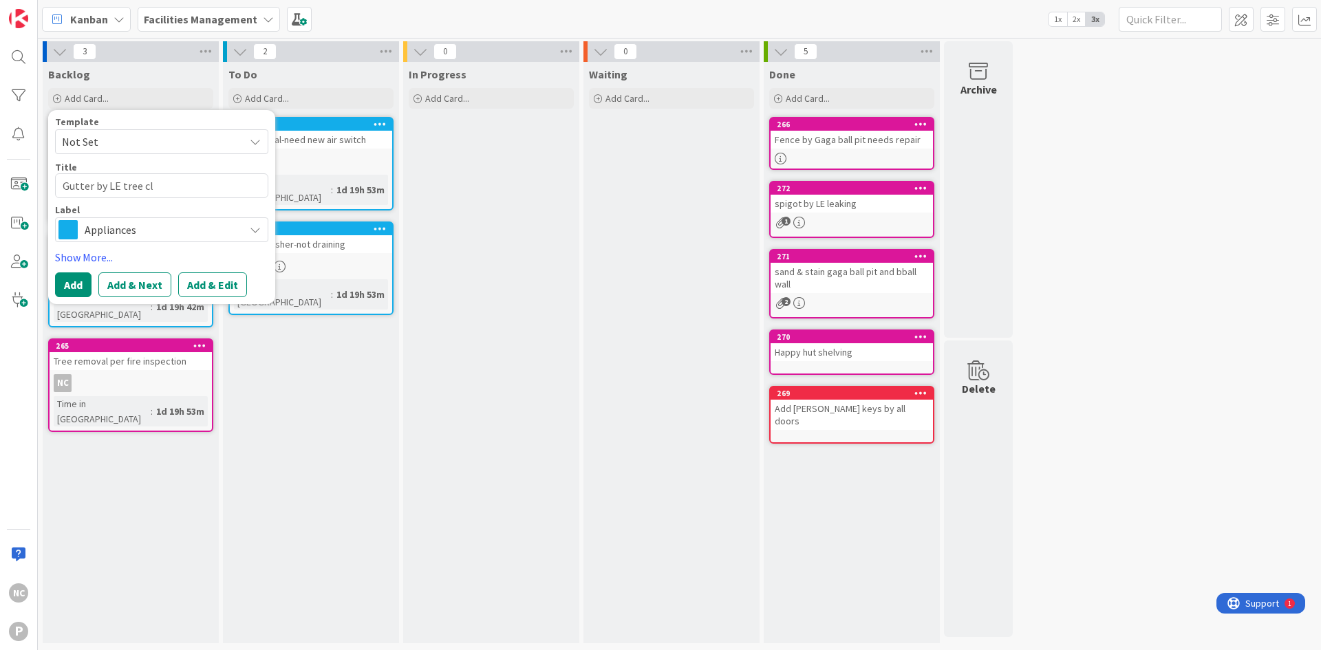
type textarea "Gutter by LE tree clo"
type textarea "x"
type textarea "Gutter by LE tree clog"
type textarea "x"
type textarea "Gutter by LE tree clogg"
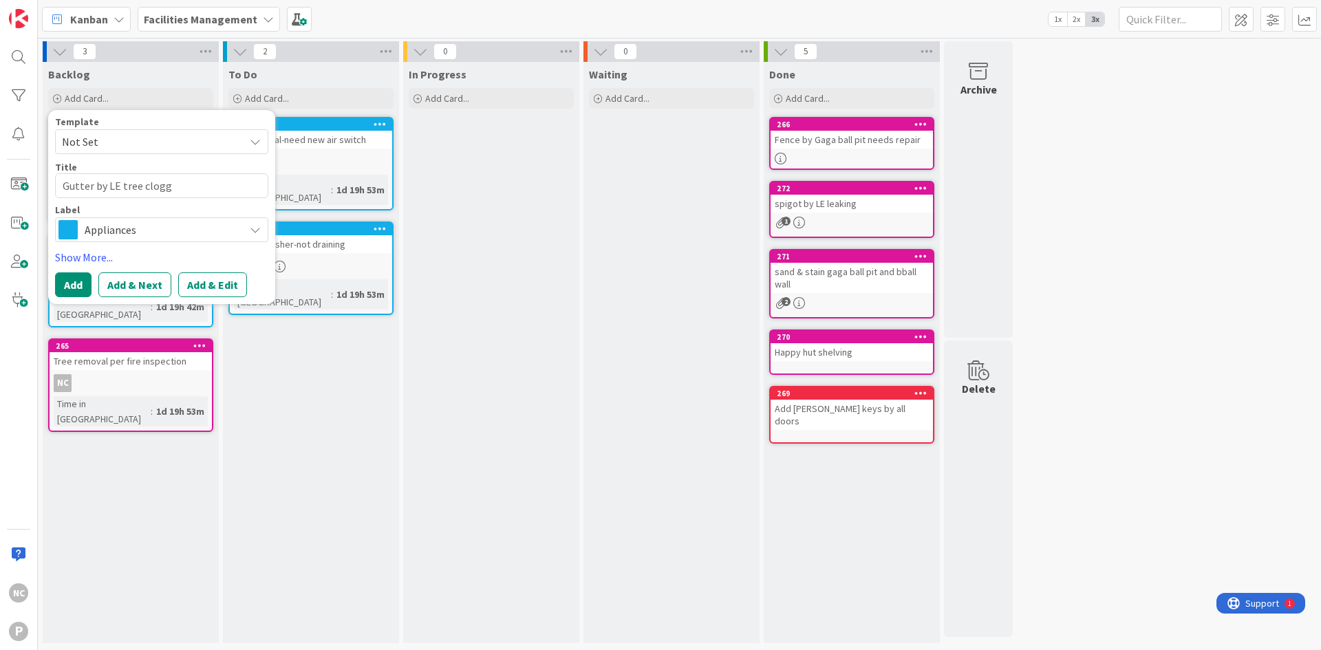
type textarea "x"
type textarea "Gutter by LE tree clogge"
type textarea "x"
type textarea "Gutter by LE tree clogged"
type textarea "x"
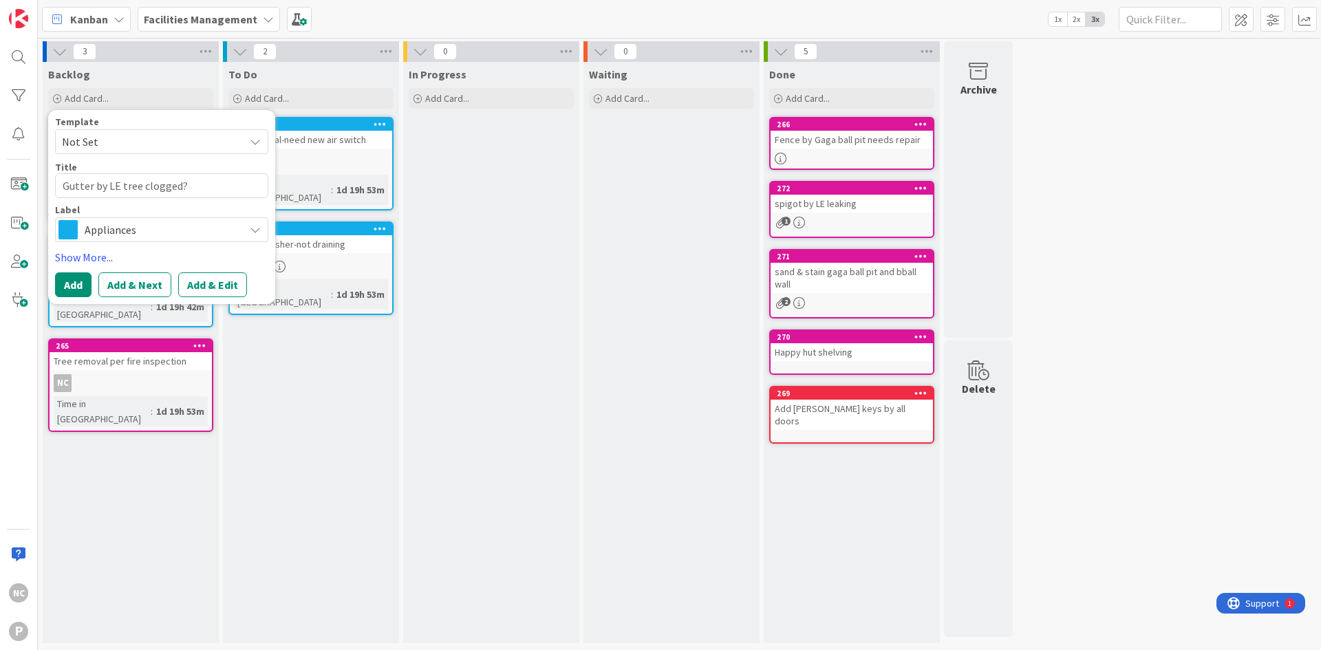
type textarea "Gutter by LE tree clogged?"
click at [163, 225] on span "Appliances" at bounding box center [161, 229] width 153 height 19
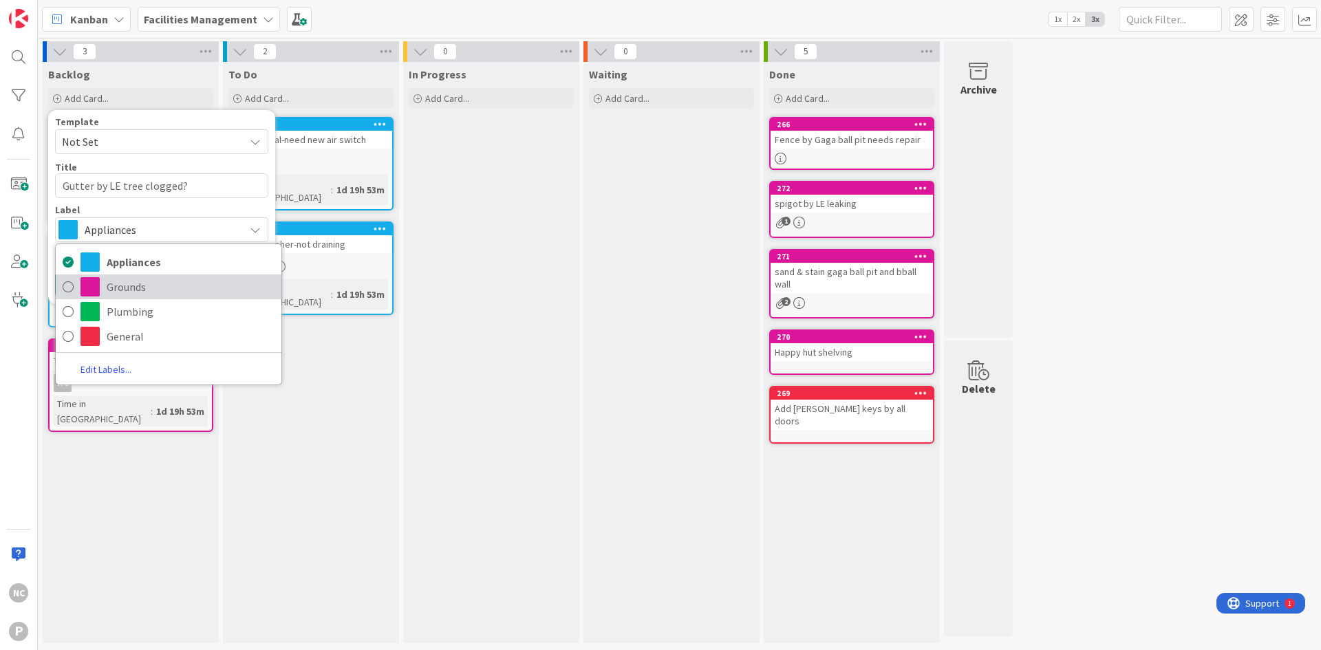
click at [125, 285] on span "Grounds" at bounding box center [191, 286] width 168 height 21
type textarea "x"
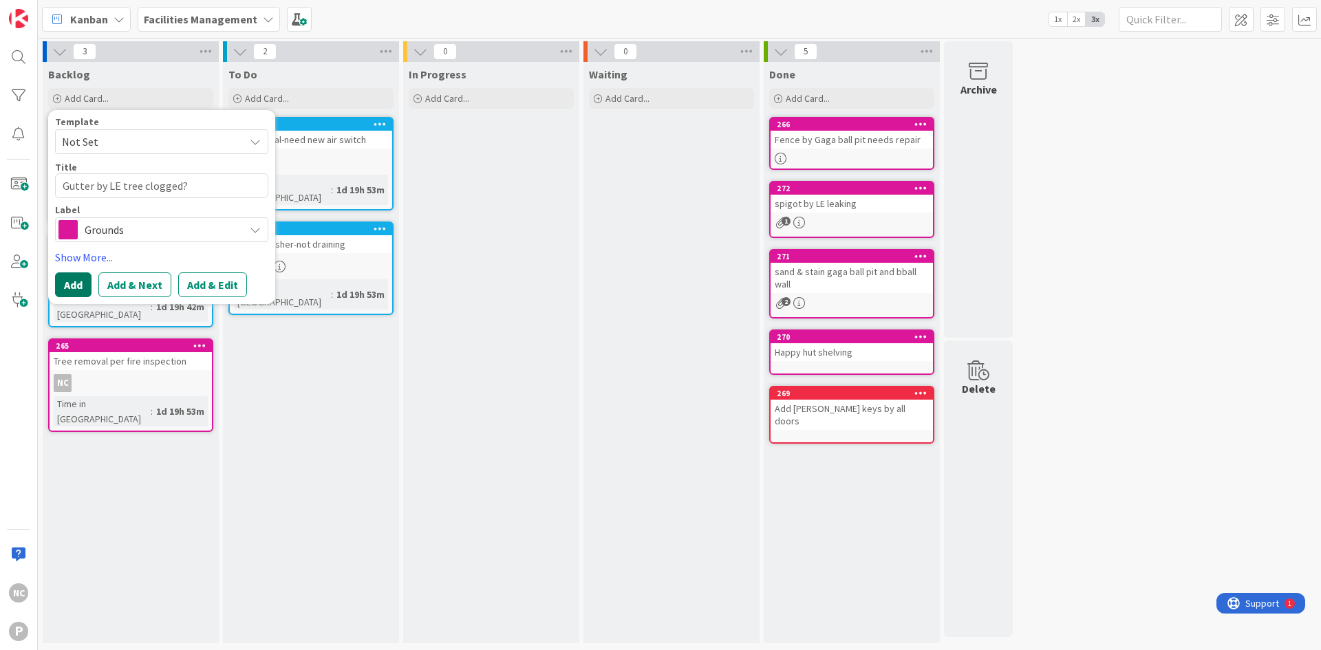
click at [65, 288] on button "Add" at bounding box center [73, 284] width 36 height 25
